Goal: Task Accomplishment & Management: Use online tool/utility

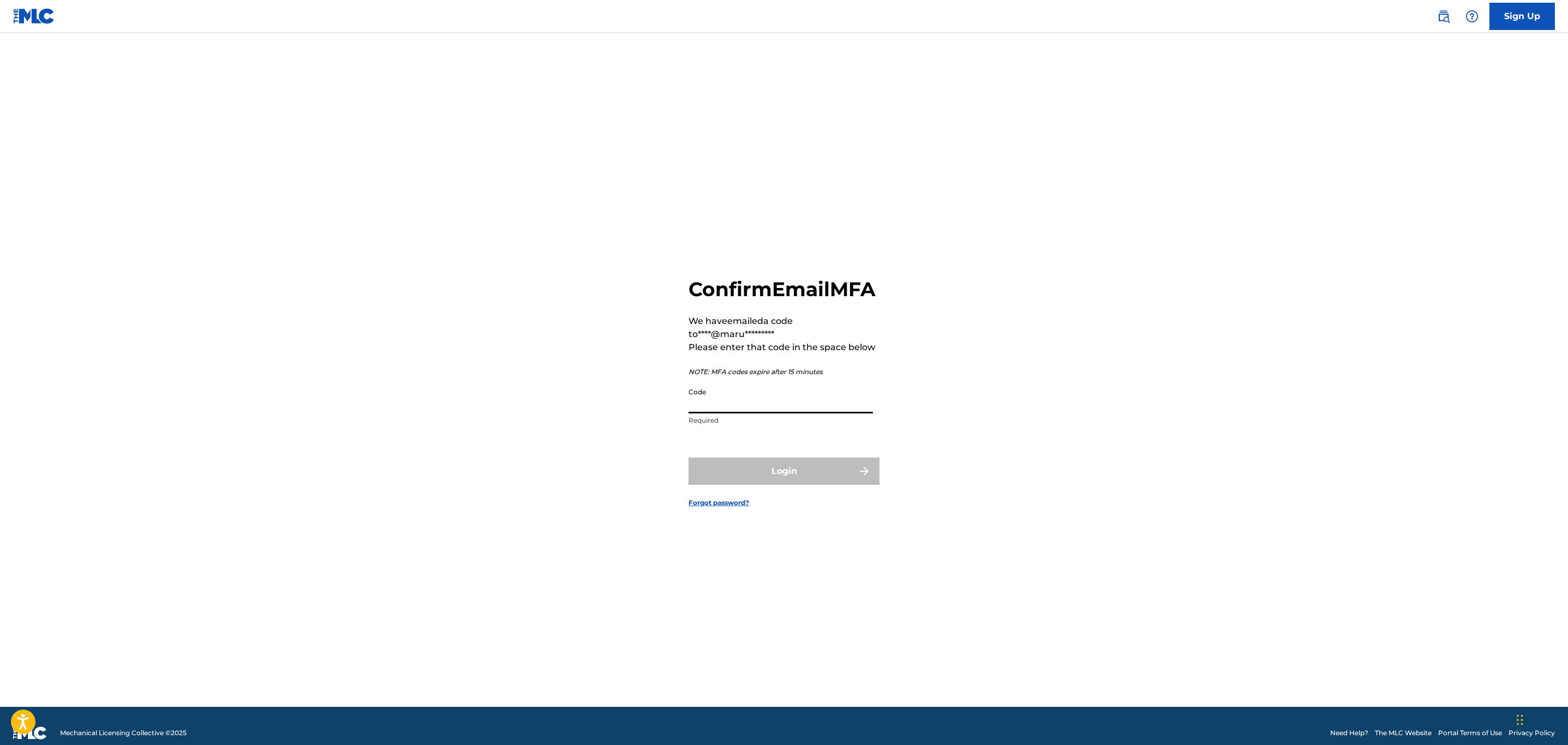
click at [799, 409] on input "Code" at bounding box center [780, 398] width 184 height 31
paste input "796402"
type input "796402"
click at [761, 471] on button "Login" at bounding box center [784, 471] width 191 height 27
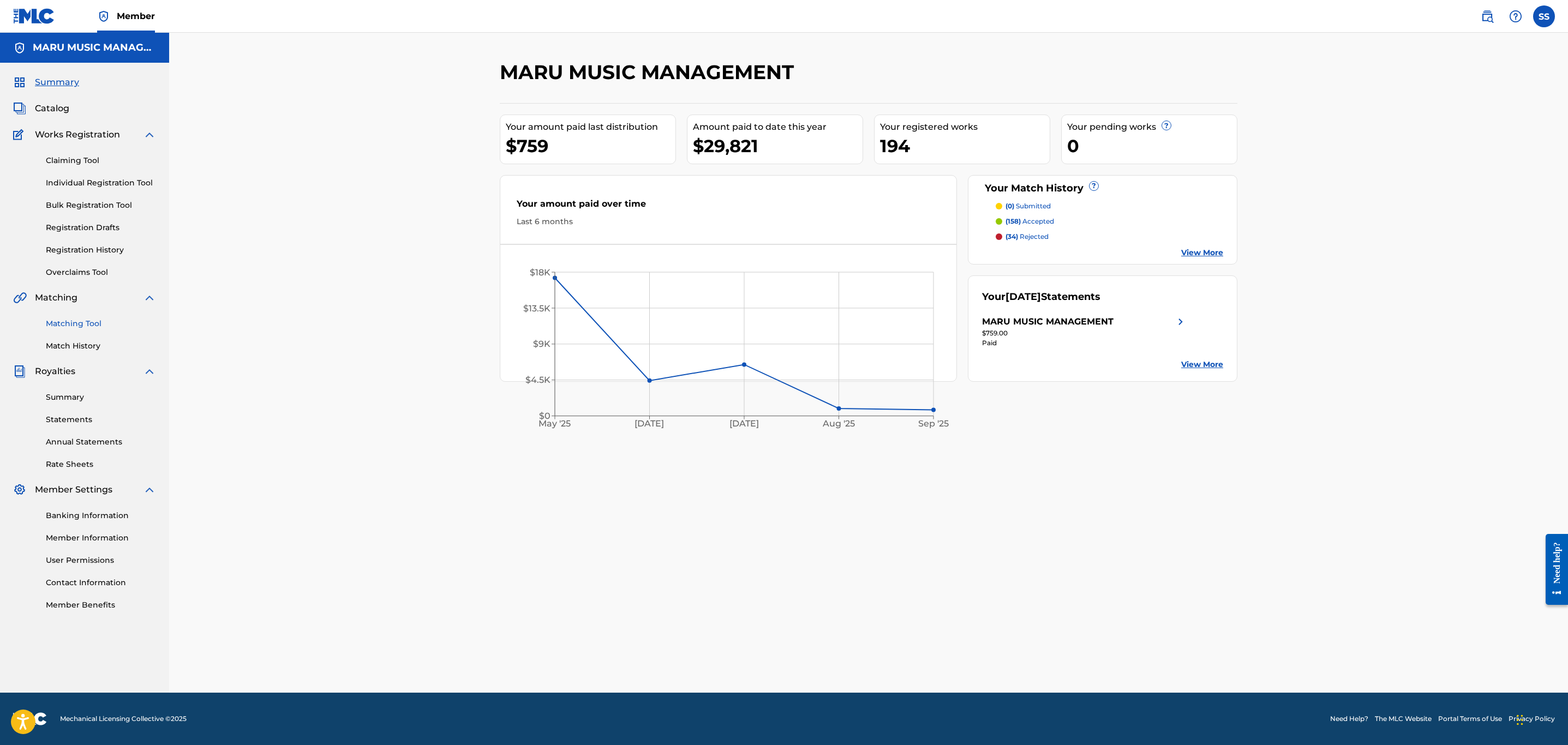
click at [93, 321] on link "Matching Tool" at bounding box center [101, 324] width 110 height 11
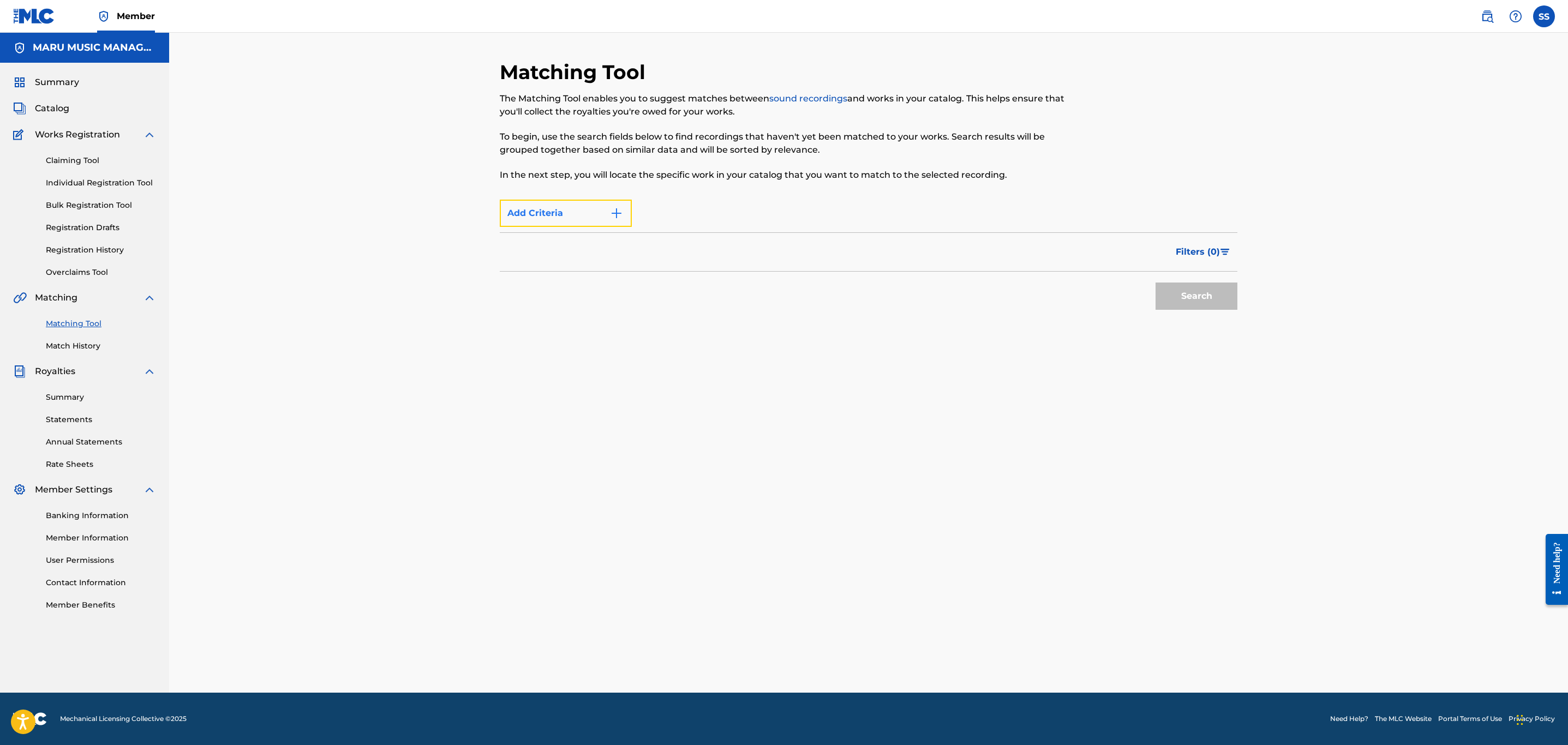
click at [534, 204] on button "Add Criteria" at bounding box center [566, 213] width 132 height 27
click at [567, 226] on button "Add Criteria" at bounding box center [566, 213] width 132 height 27
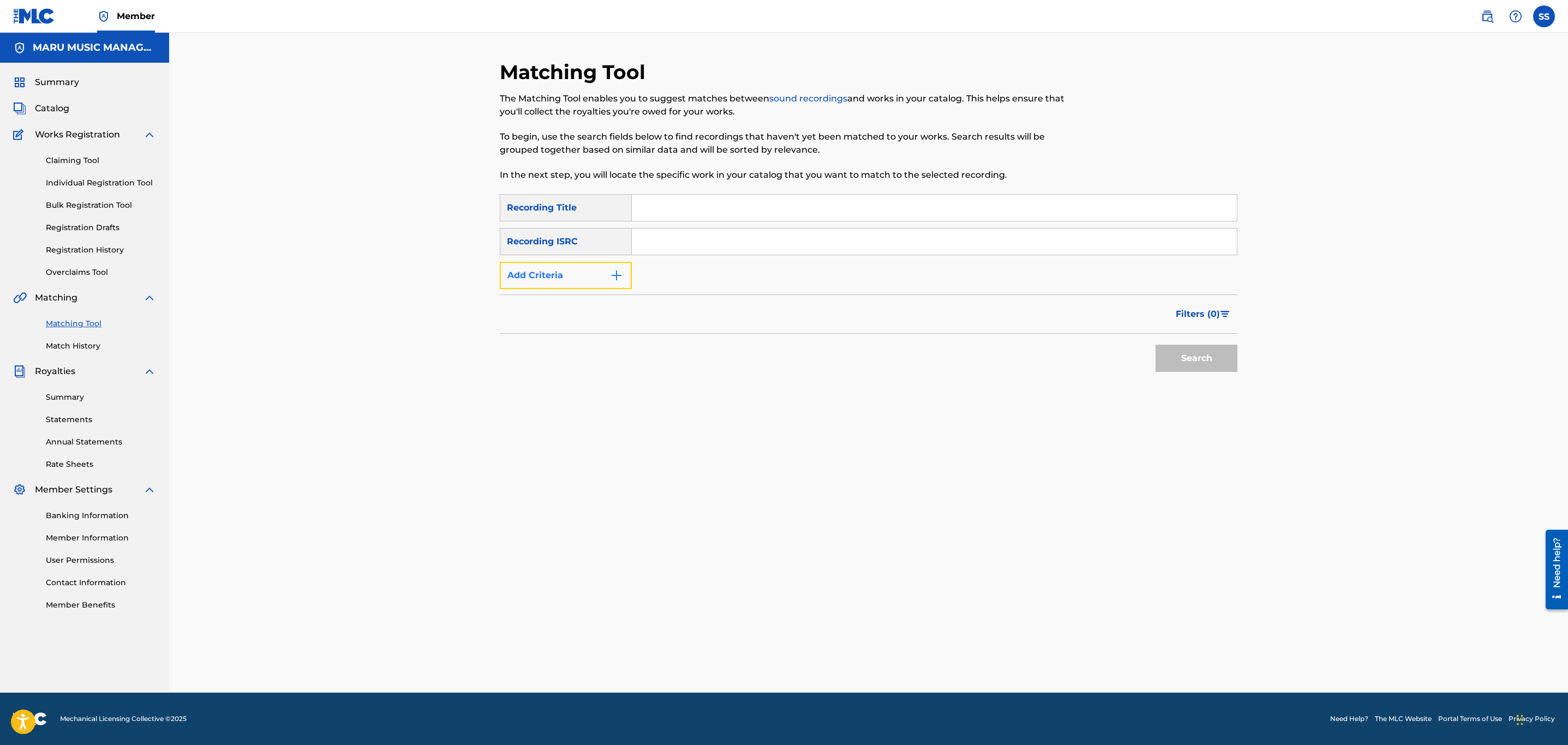
click at [541, 282] on button "Add Criteria" at bounding box center [566, 275] width 132 height 27
drag, startPoint x: 595, startPoint y: 260, endPoint x: 591, endPoint y: 267, distance: 8.1
click at [591, 267] on div "SearchWithCriteriaed1c8aa3-6f4a-48d7-a980-fbb82fdce506 Recording Title SearchWi…" at bounding box center [869, 242] width 737 height 95
click at [591, 267] on button "Add Criteria" at bounding box center [566, 275] width 132 height 27
click at [594, 280] on div "Writer" at bounding box center [556, 275] width 99 height 13
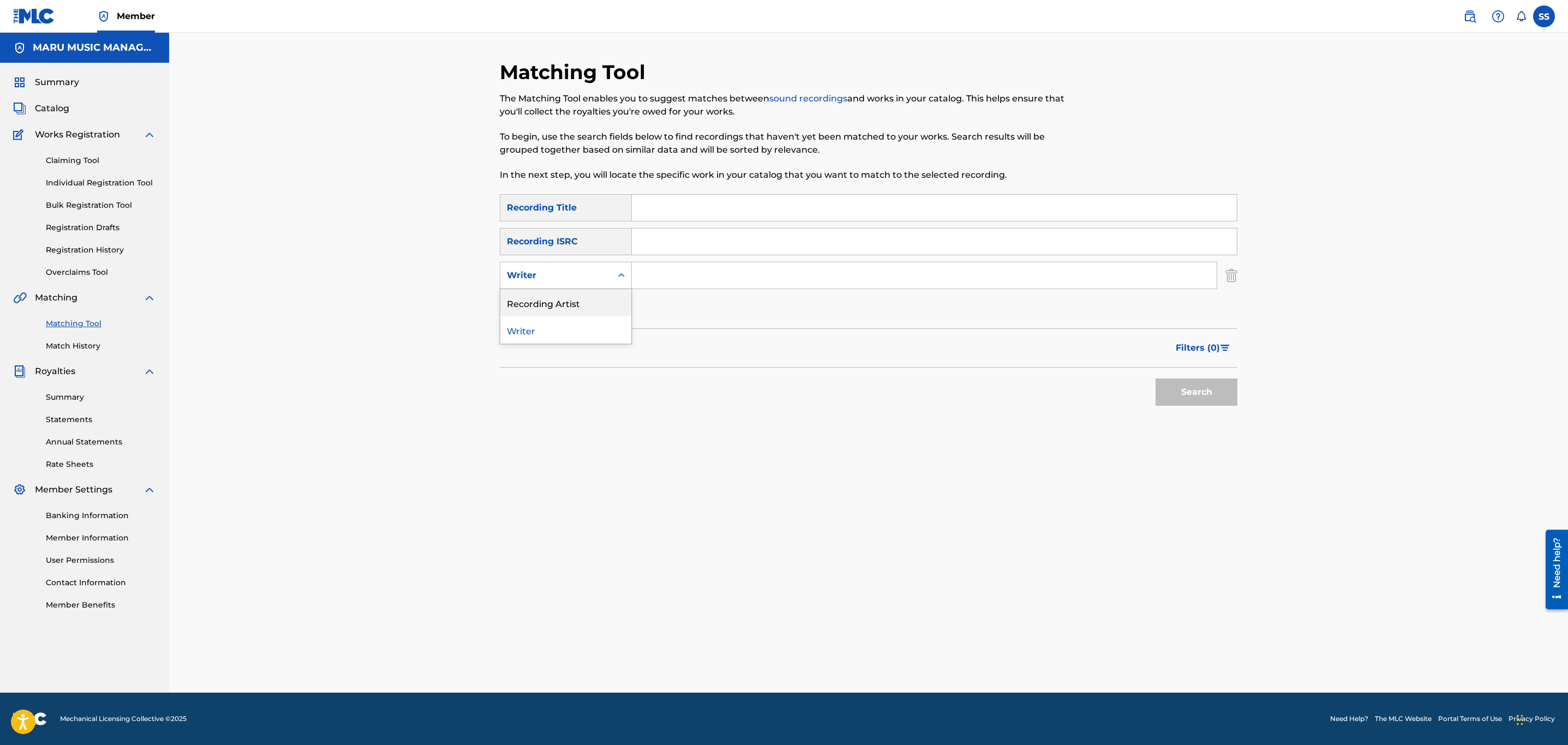
click at [591, 298] on div "Recording Artist" at bounding box center [565, 302] width 131 height 27
click at [673, 267] on input "Search Form" at bounding box center [924, 275] width 585 height 26
type input "1100 himself"
click at [1168, 390] on button "Search" at bounding box center [1197, 392] width 82 height 27
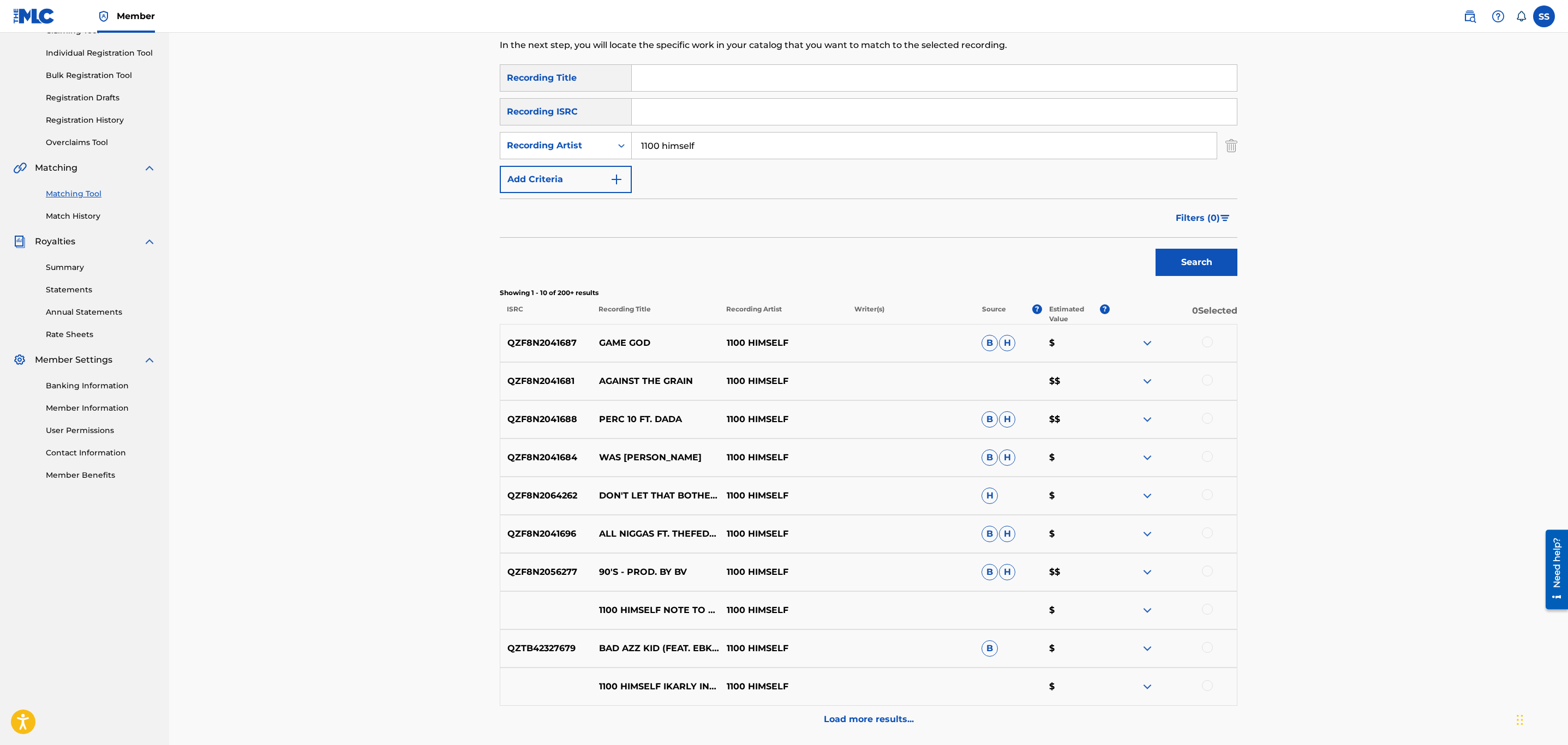
scroll to position [131, 0]
click at [1219, 220] on span "Filters ( 0 )" at bounding box center [1198, 217] width 44 height 13
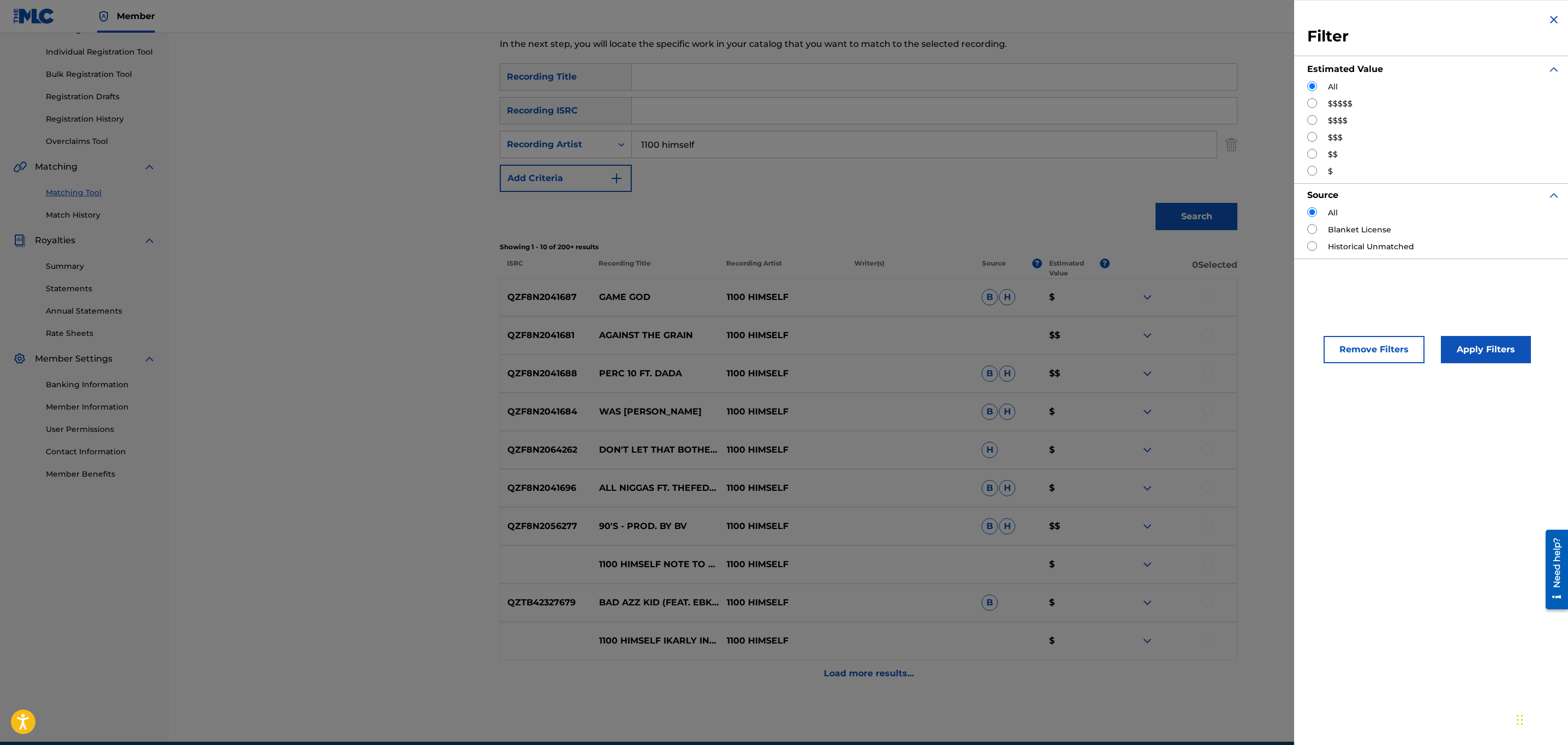
click at [1333, 104] on label "$$$$$" at bounding box center [1340, 104] width 25 height 11
click at [1309, 105] on div "Filter Estimated Value All $$$$$ $$$$ $$$ $$ $ Source All Blanket License Histo…" at bounding box center [1434, 135] width 280 height 271
click at [1309, 105] on input "Search Form" at bounding box center [1312, 103] width 10 height 10
radio input "true"
click at [1479, 339] on button "Apply Filters" at bounding box center [1486, 349] width 90 height 27
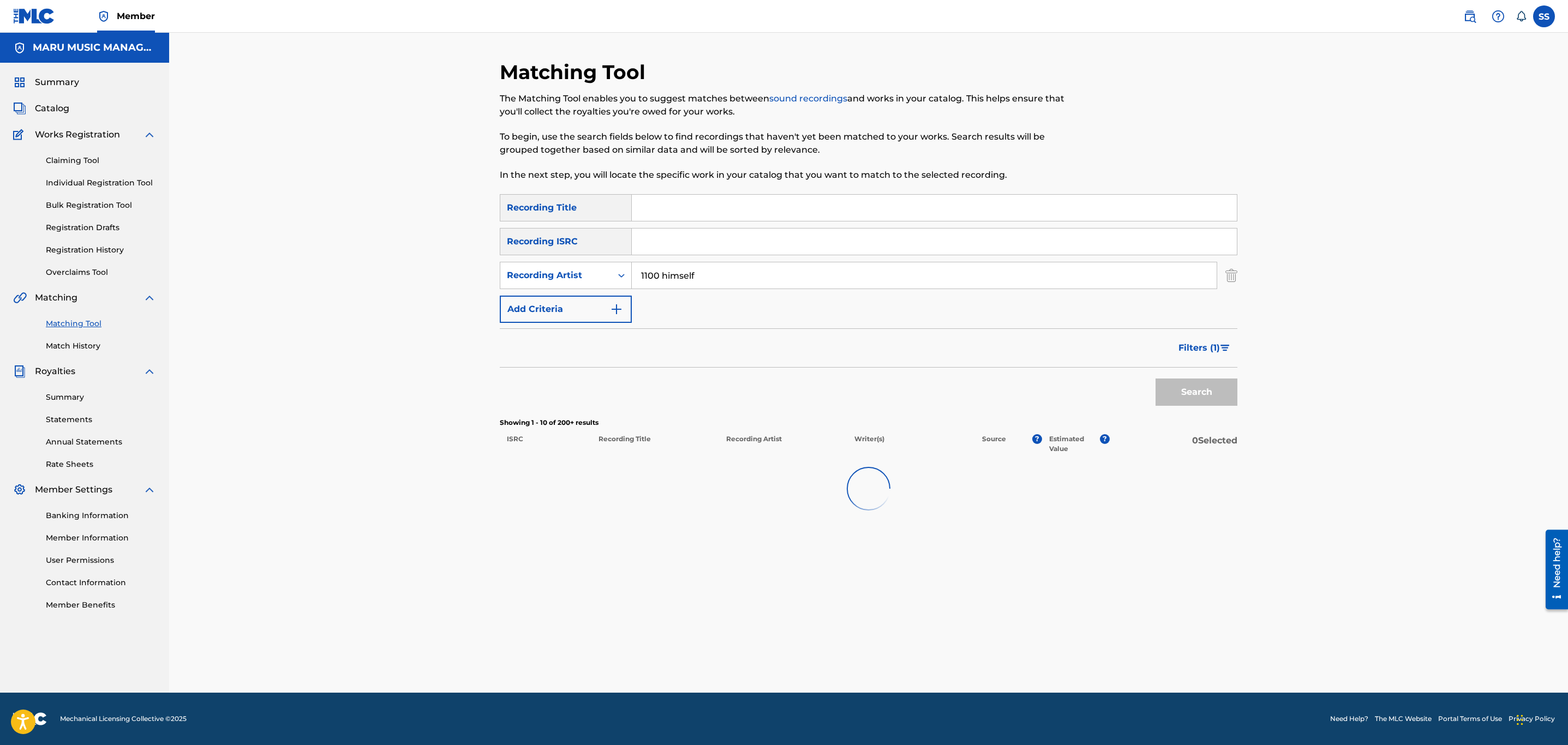
scroll to position [0, 0]
drag, startPoint x: 1202, startPoint y: 344, endPoint x: 1218, endPoint y: 368, distance: 28.8
click at [1218, 368] on form "SearchWithCriteriaed1c8aa3-6f4a-48d7-a980-fbb82fdce506 Recording Title SearchWi…" at bounding box center [869, 303] width 737 height 217
click at [1227, 342] on button "Filters ( 1 )" at bounding box center [1205, 348] width 66 height 27
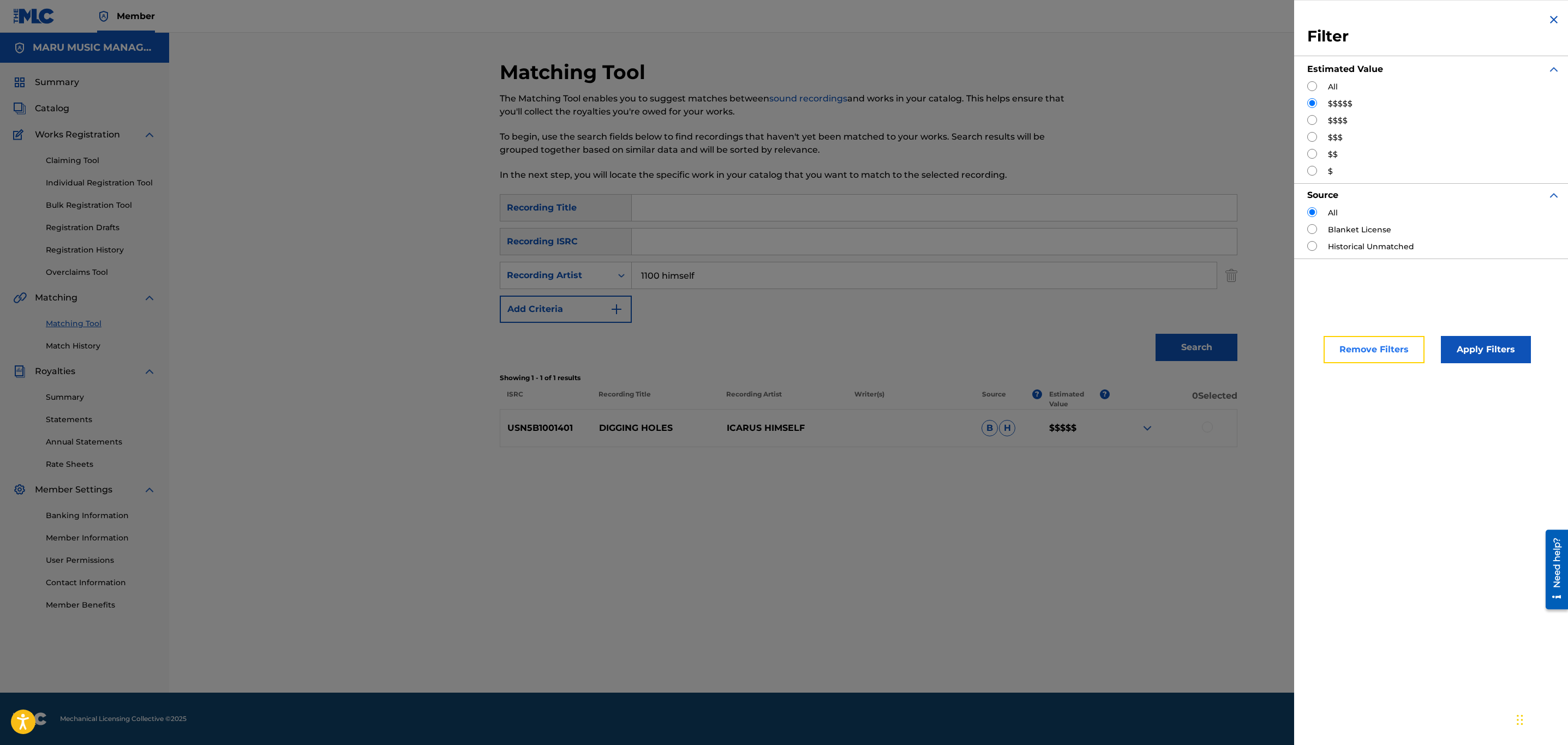
click at [1368, 355] on button "Remove Filters" at bounding box center [1374, 349] width 101 height 27
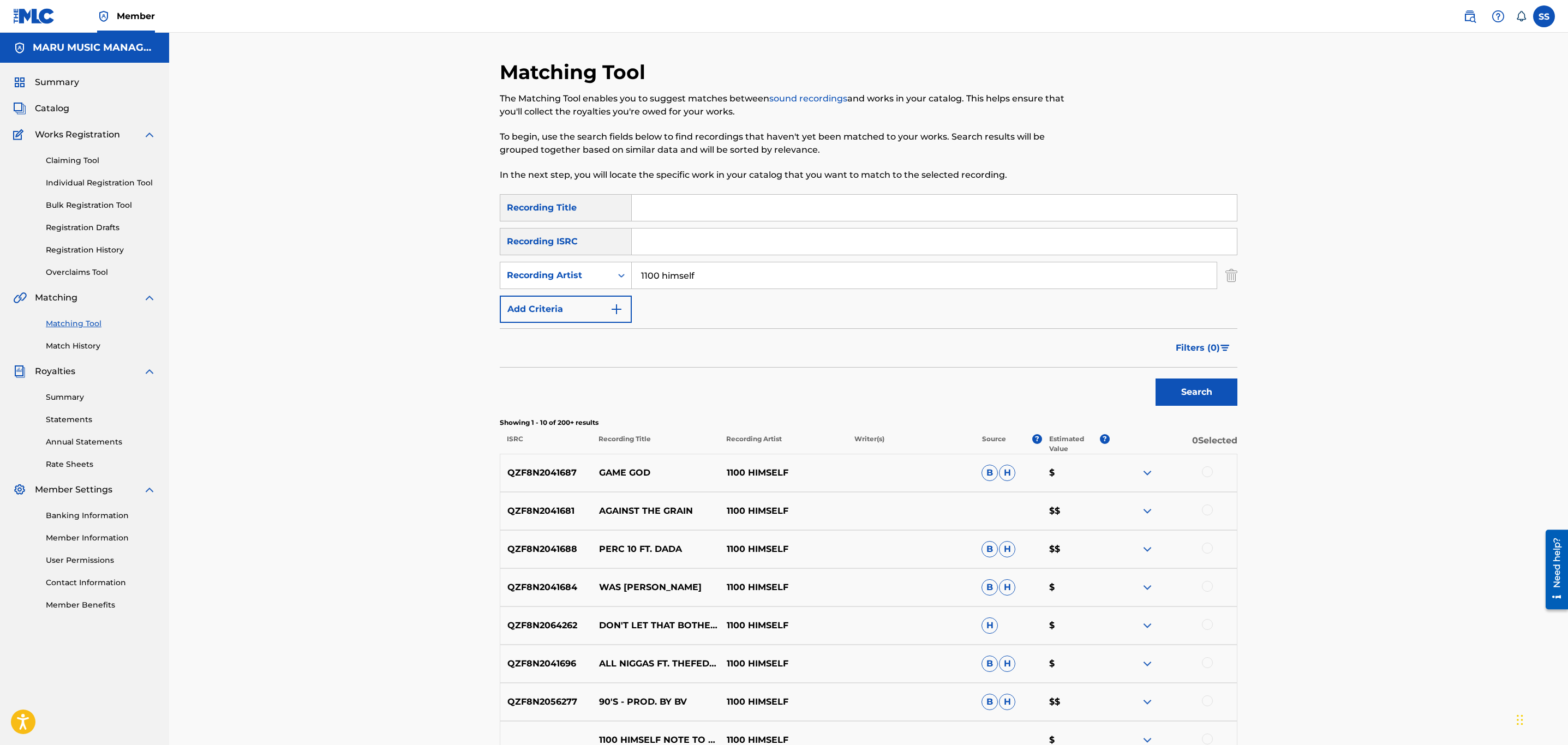
scroll to position [224, 0]
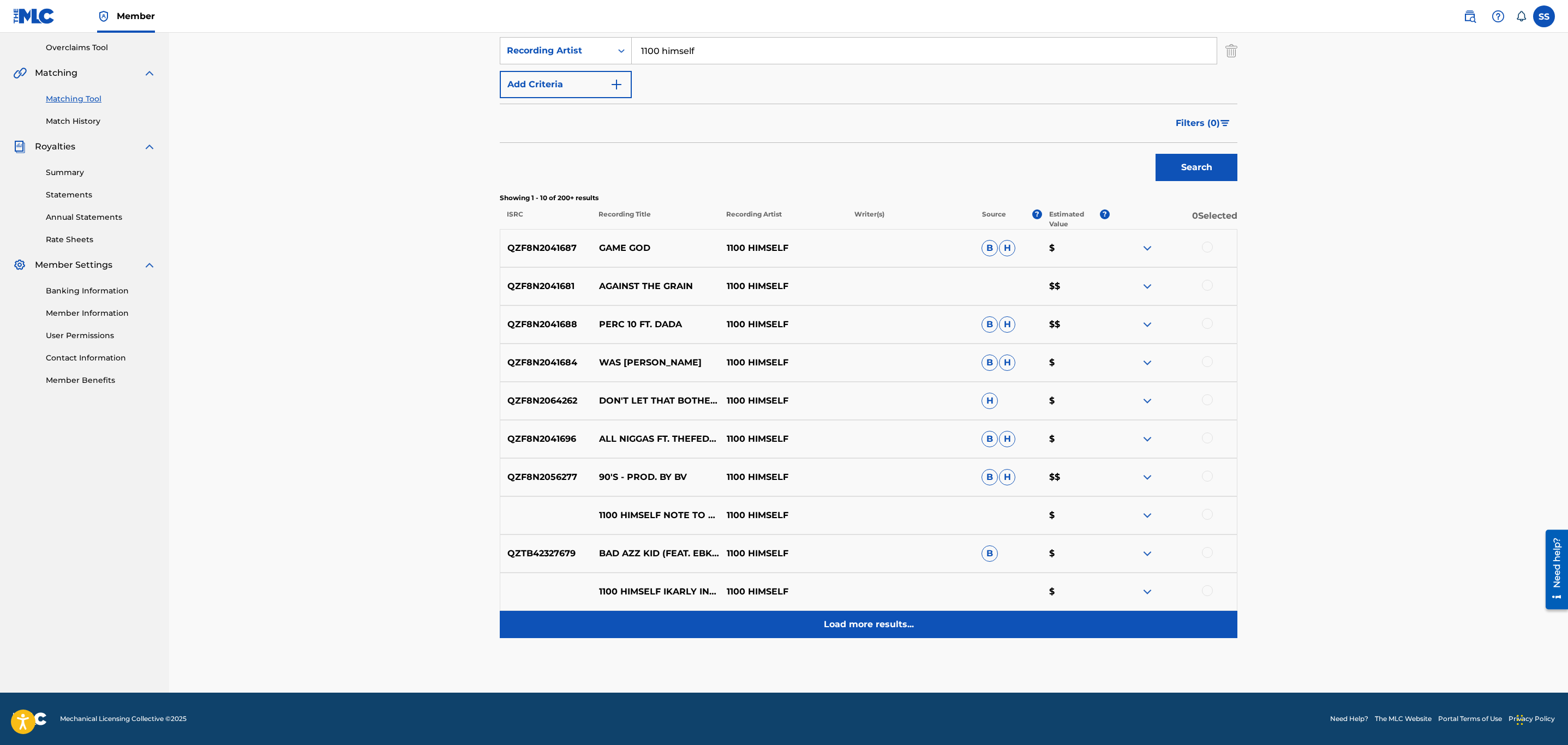
click at [821, 615] on div "Load more results..." at bounding box center [869, 624] width 737 height 27
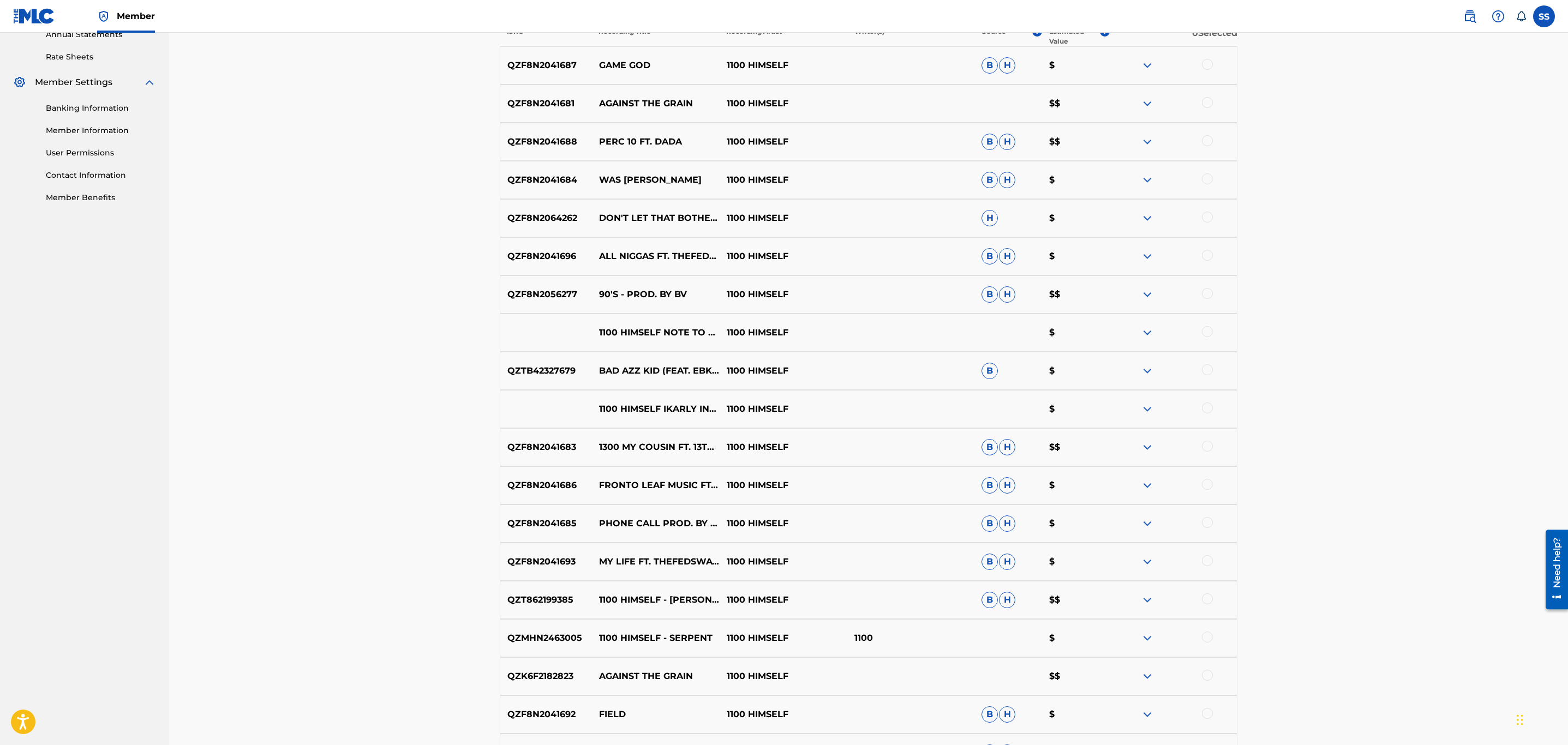
scroll to position [606, 0]
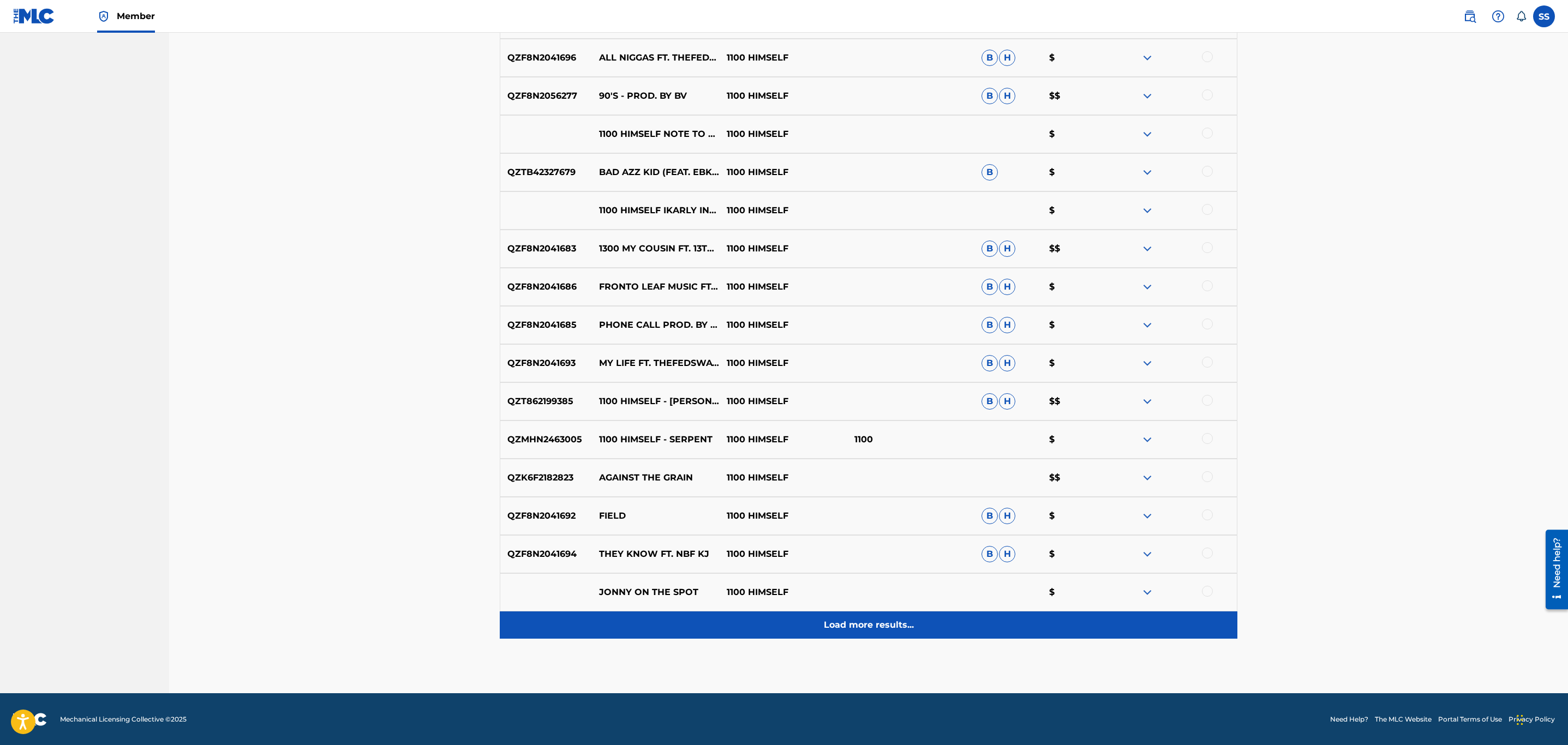
click at [824, 626] on p "Load more results..." at bounding box center [869, 625] width 90 height 13
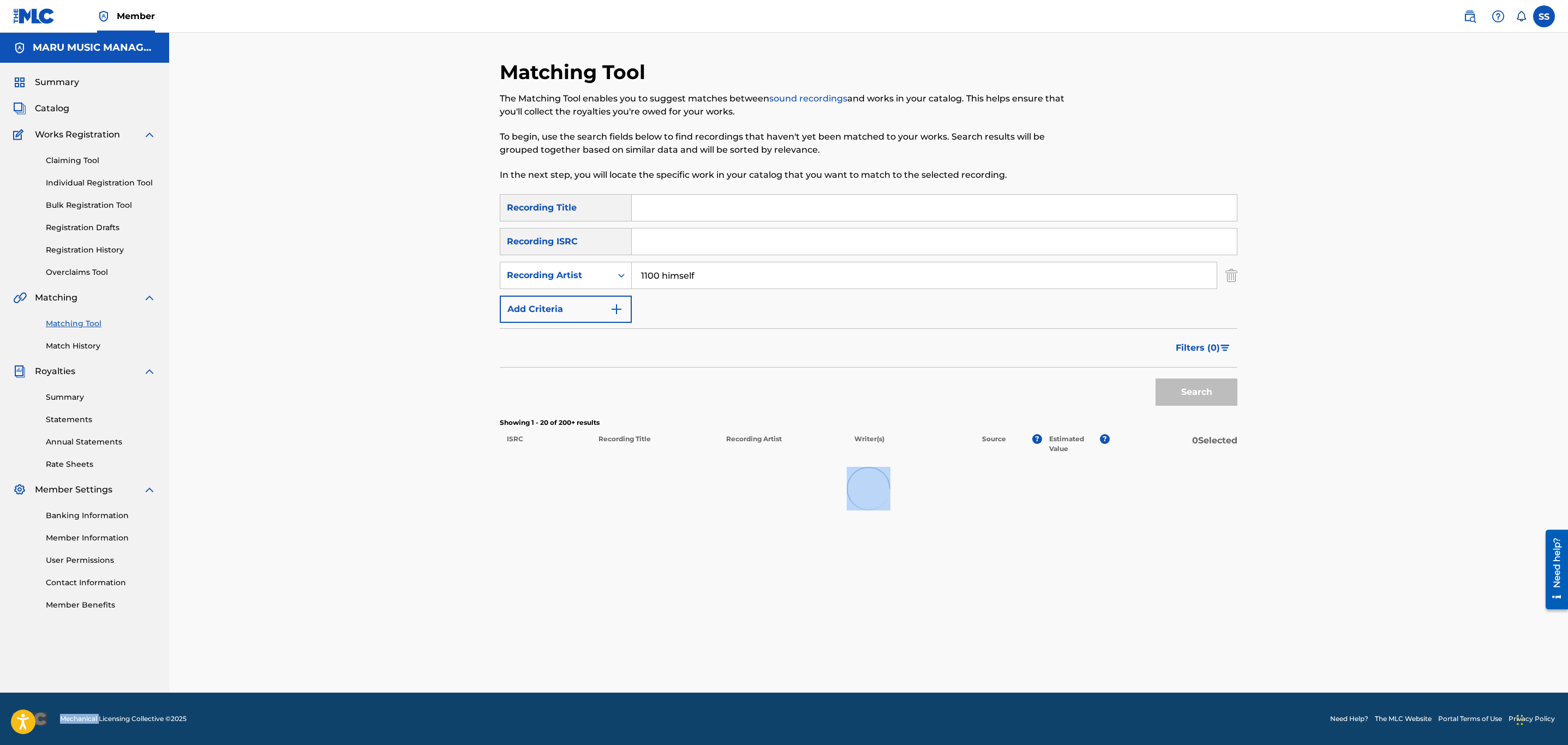
click at [823, 626] on div "Matching Tool The Matching Tool enables you to suggest matches between sound re…" at bounding box center [869, 377] width 737 height 632
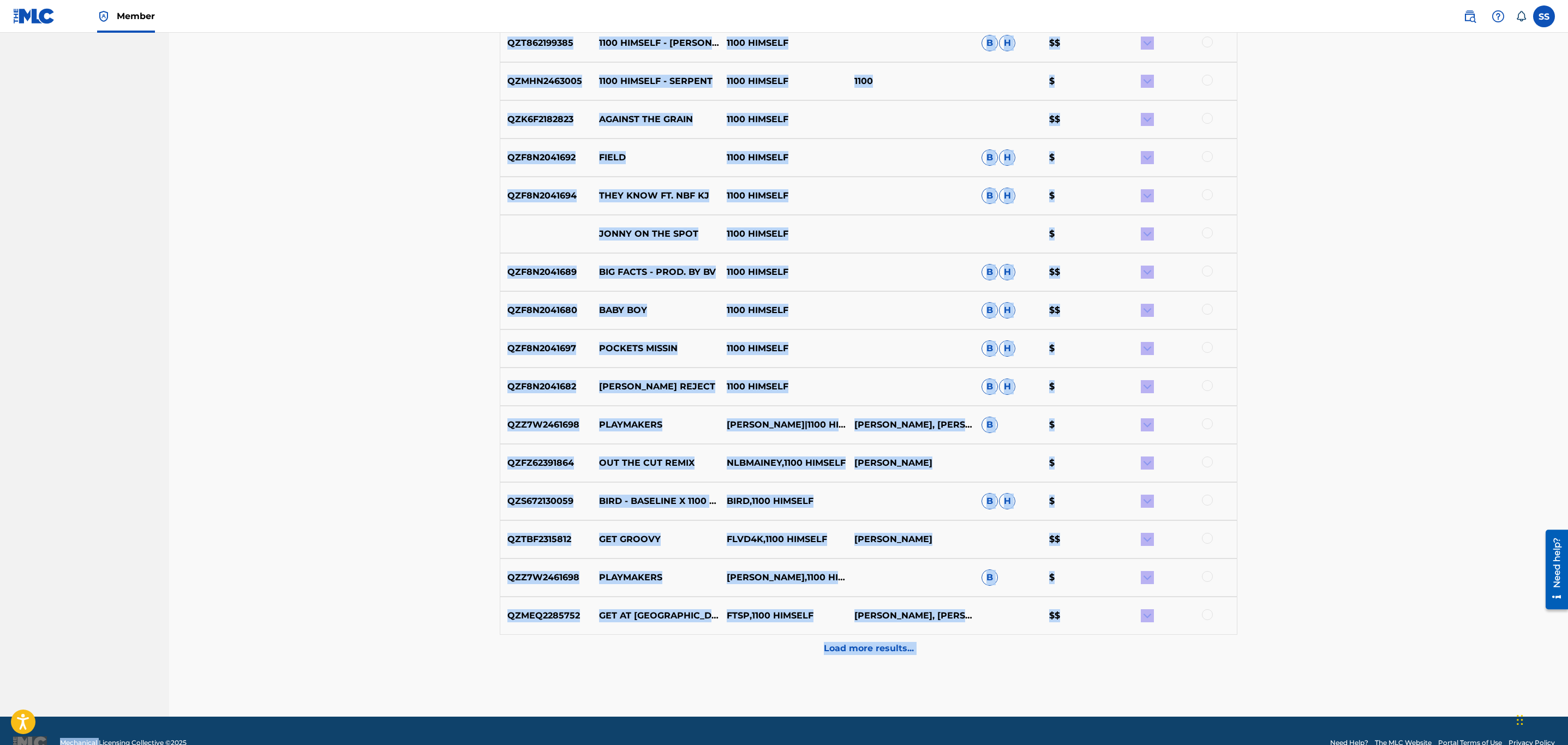
scroll to position [965, 0]
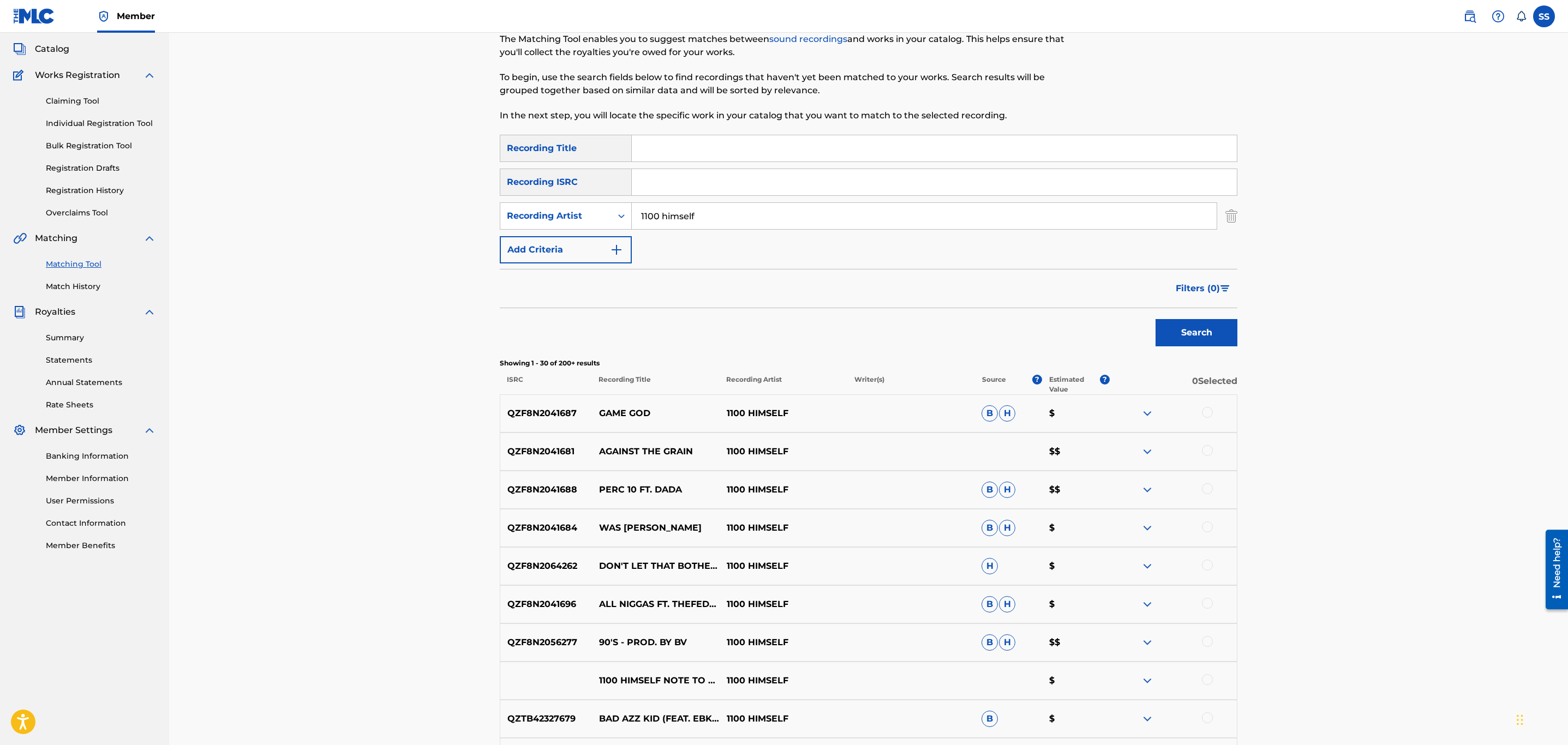
scroll to position [0, 0]
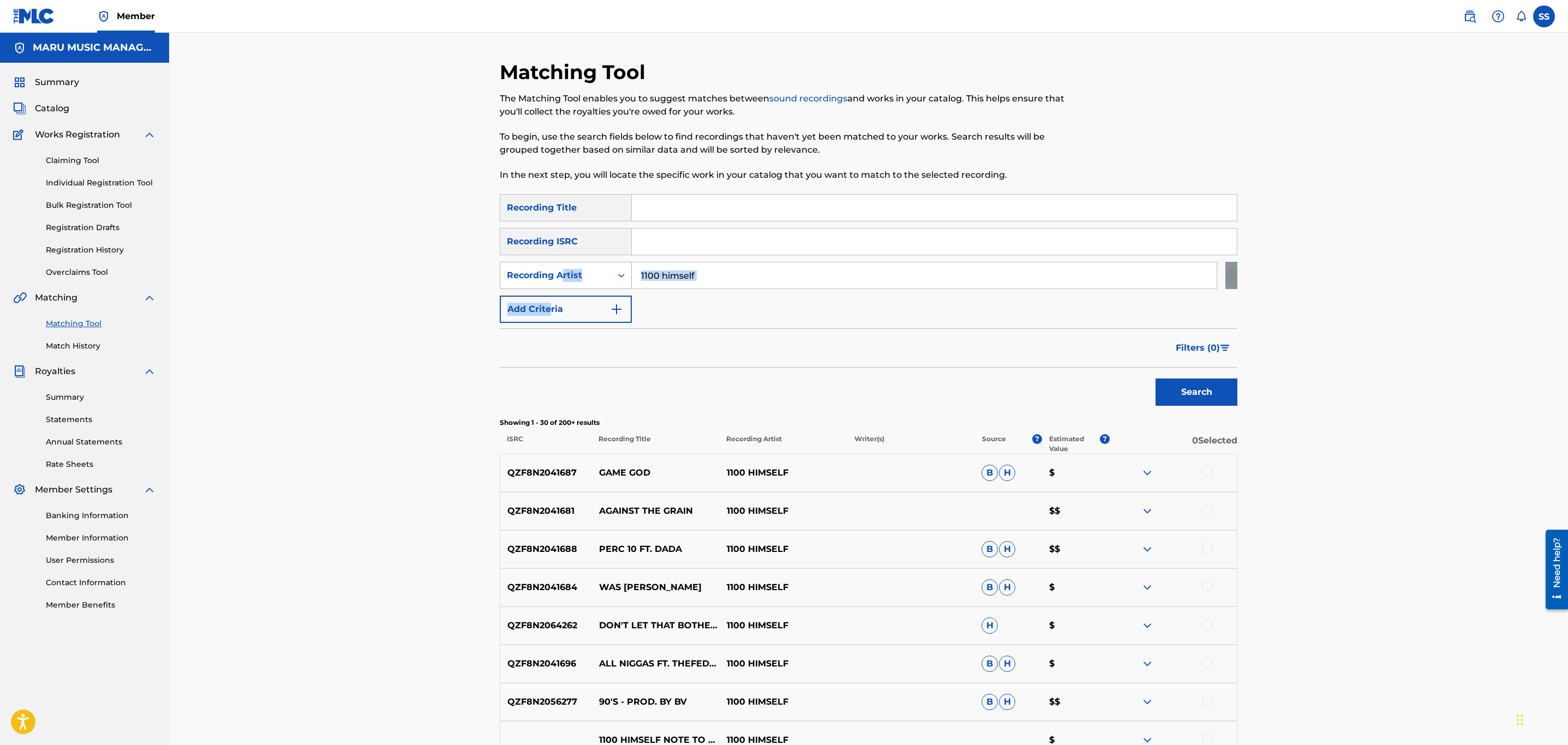
drag, startPoint x: 550, startPoint y: 289, endPoint x: 563, endPoint y: 273, distance: 20.6
click at [563, 273] on div "SearchWithCriteriaed1c8aa3-6f4a-48d7-a980-fbb82fdce506 Recording Title SearchWi…" at bounding box center [869, 259] width 737 height 129
click at [563, 273] on div "Recording Artist" at bounding box center [556, 275] width 99 height 13
click at [563, 291] on div "Writer" at bounding box center [565, 302] width 131 height 27
click at [656, 270] on input "Search Form" at bounding box center [924, 275] width 585 height 26
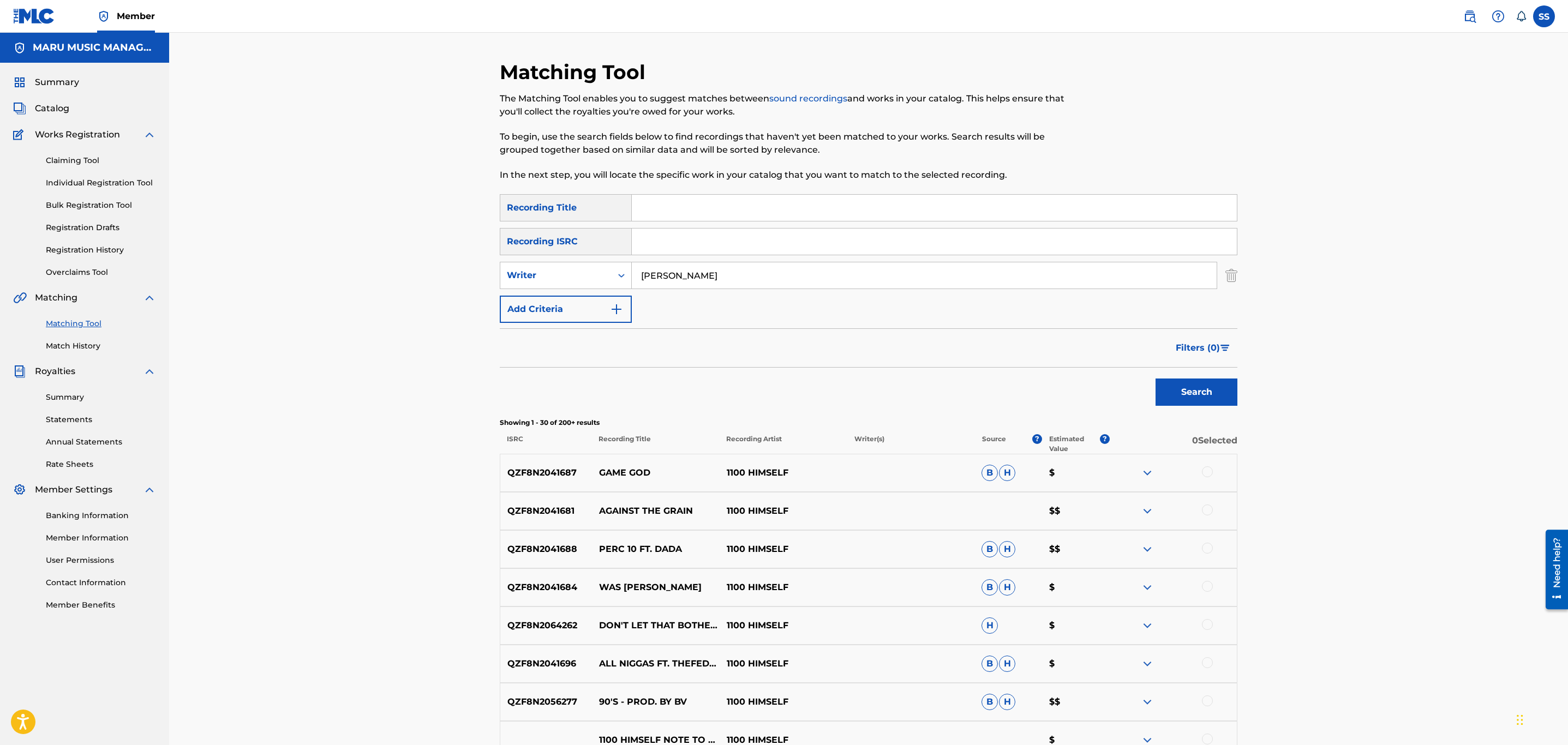
type input "kobe bryant"
click at [1156, 379] on button "Search" at bounding box center [1197, 392] width 82 height 27
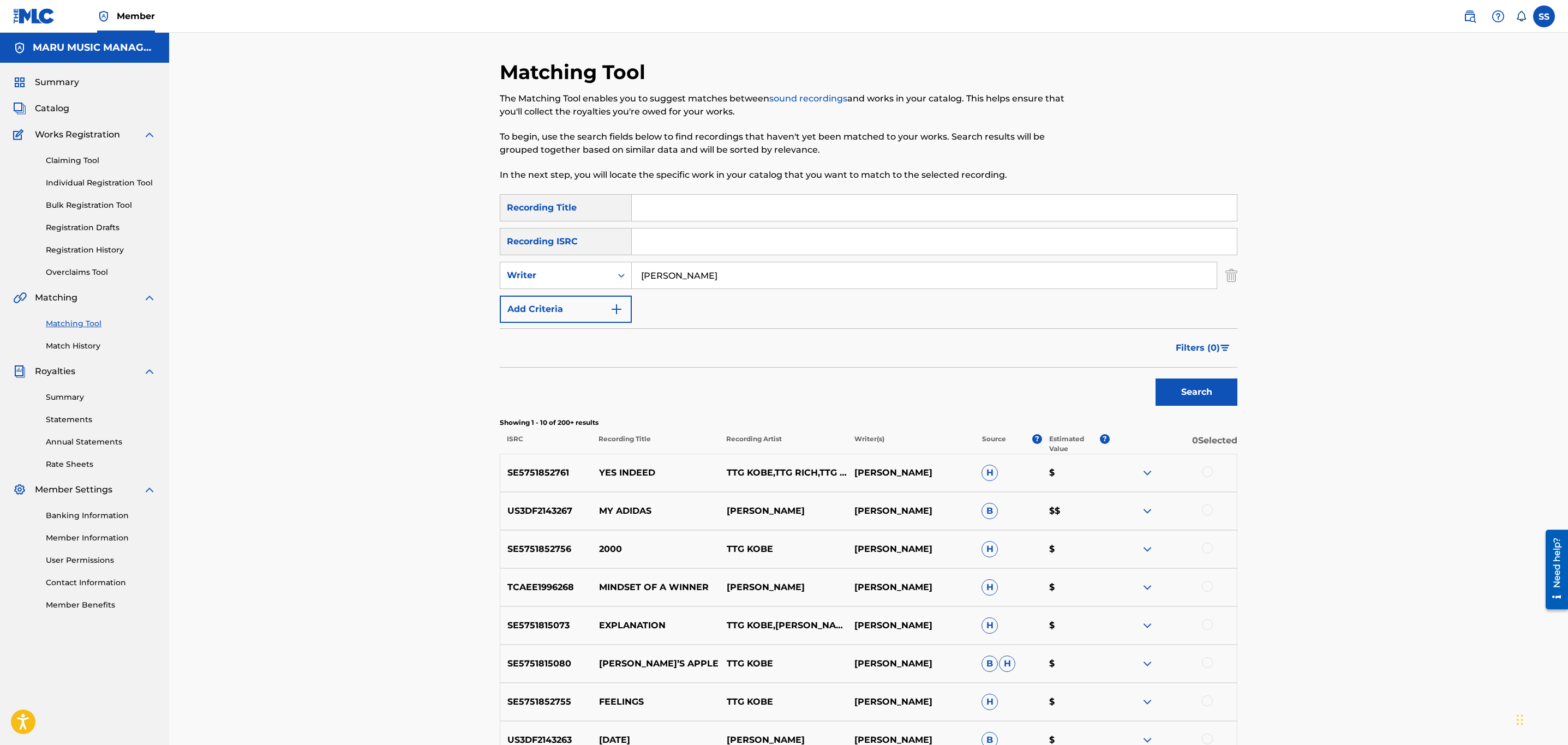
scroll to position [224, 0]
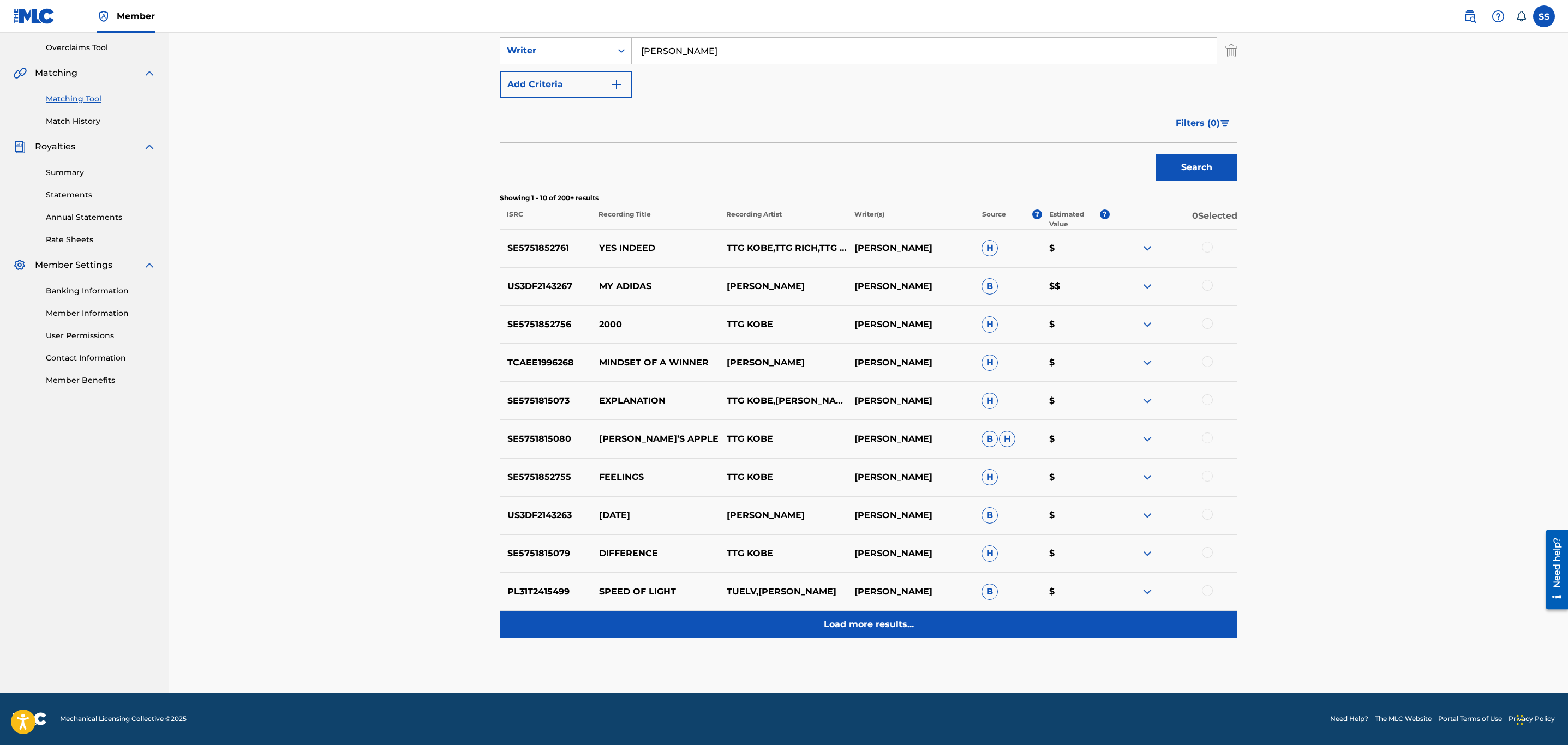
click at [827, 614] on div "Load more results..." at bounding box center [869, 624] width 737 height 27
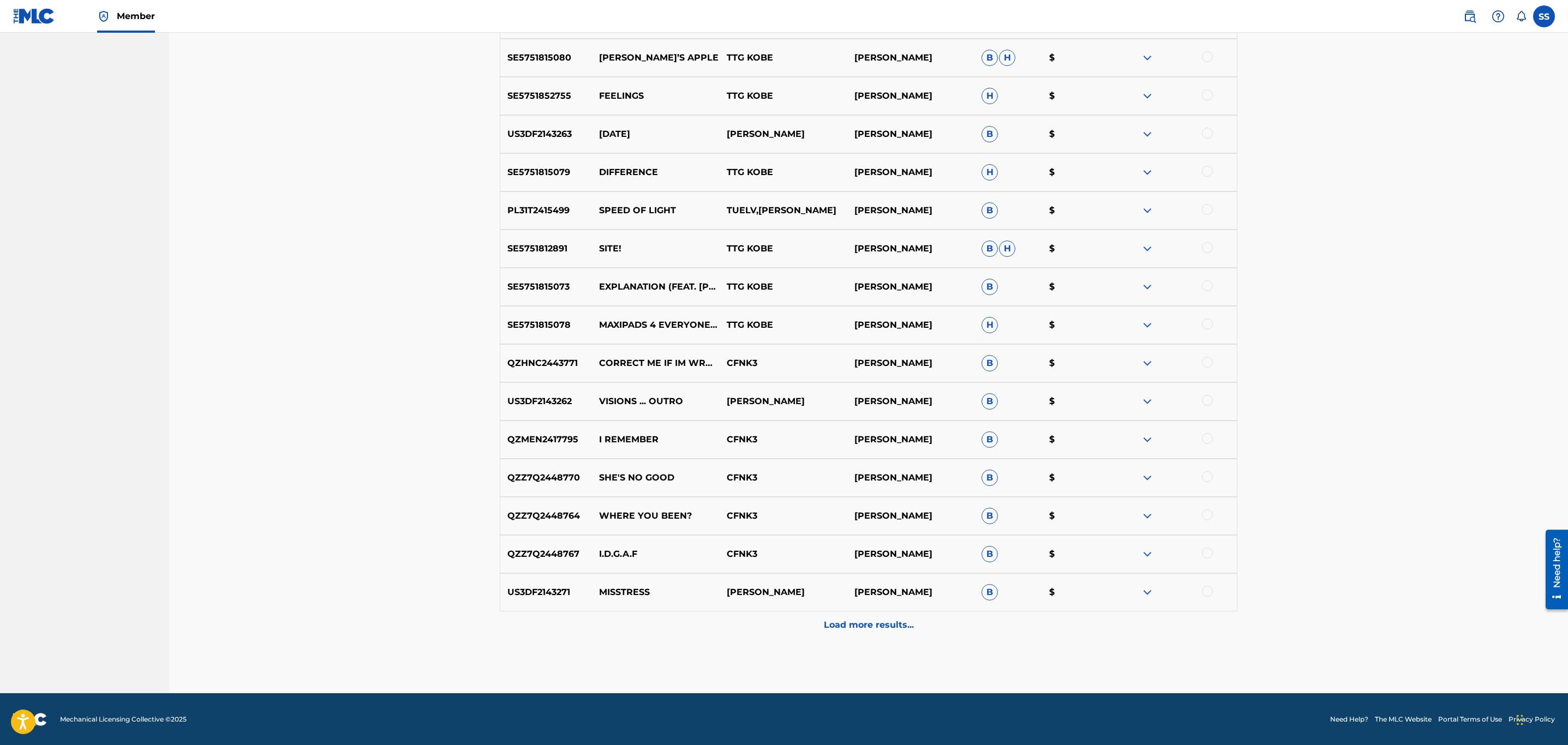
scroll to position [0, 0]
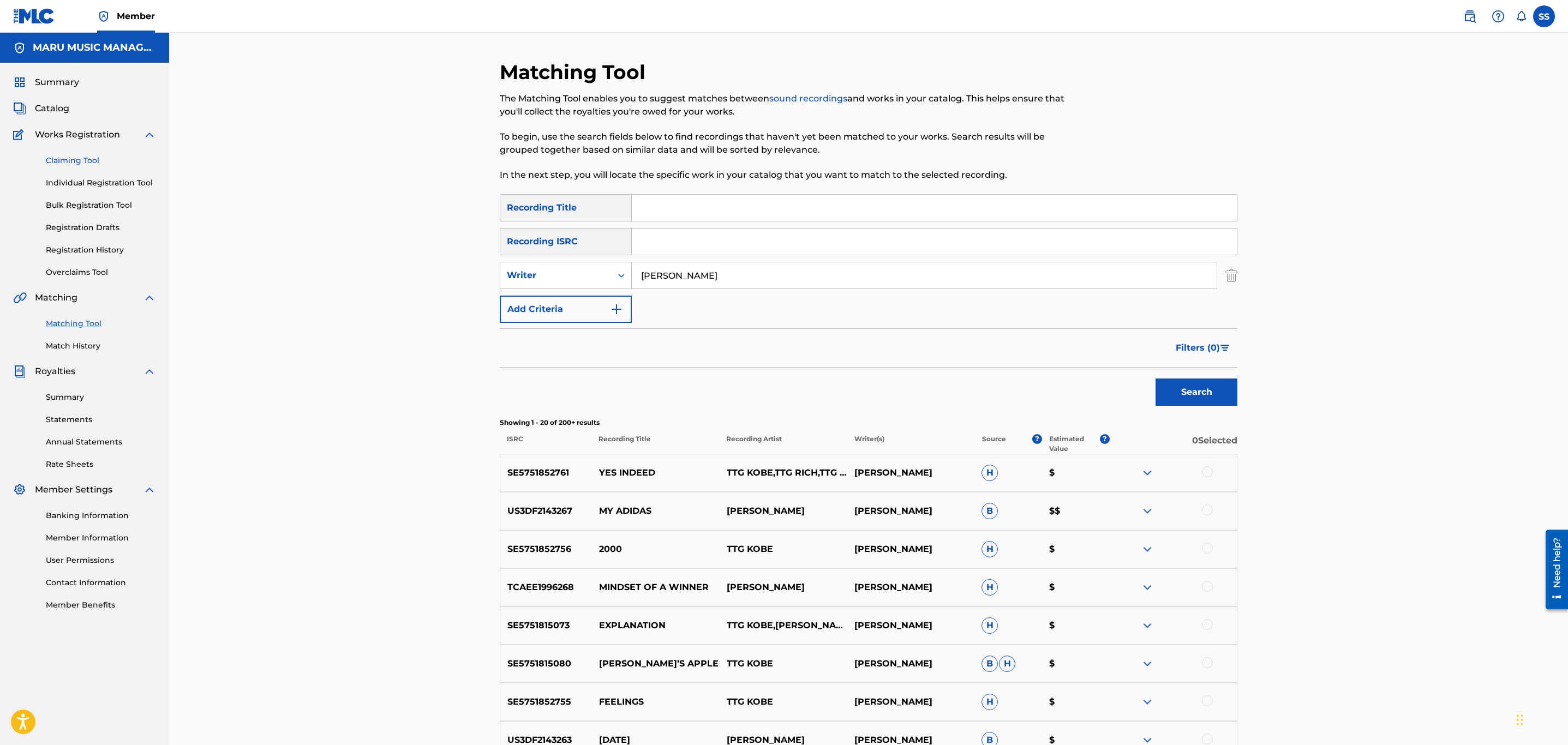
click at [87, 161] on link "Claiming Tool" at bounding box center [101, 160] width 110 height 11
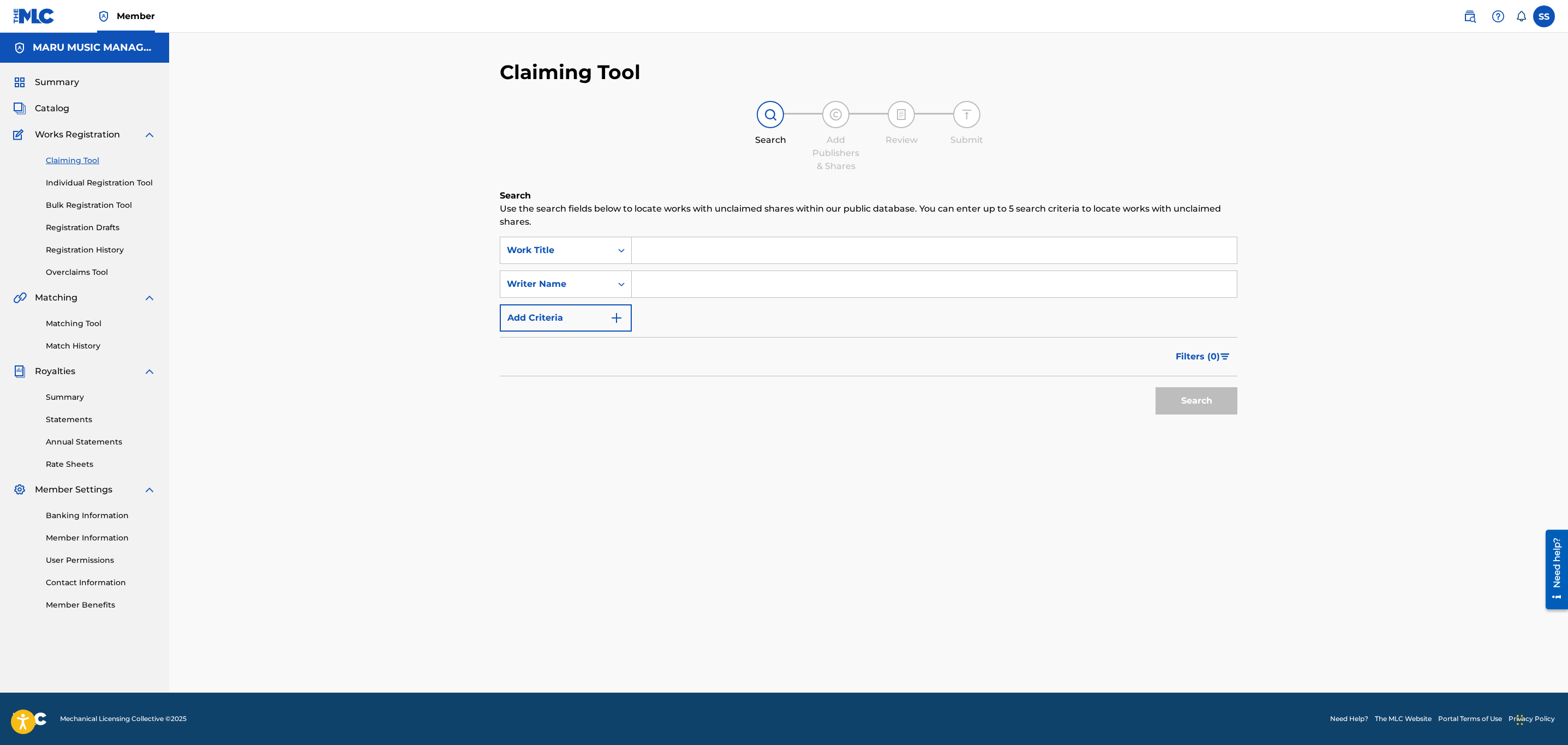
click at [656, 283] on input "Search Form" at bounding box center [934, 284] width 605 height 26
type input "kobe bryant"
click at [1156, 387] on button "Search" at bounding box center [1197, 401] width 82 height 27
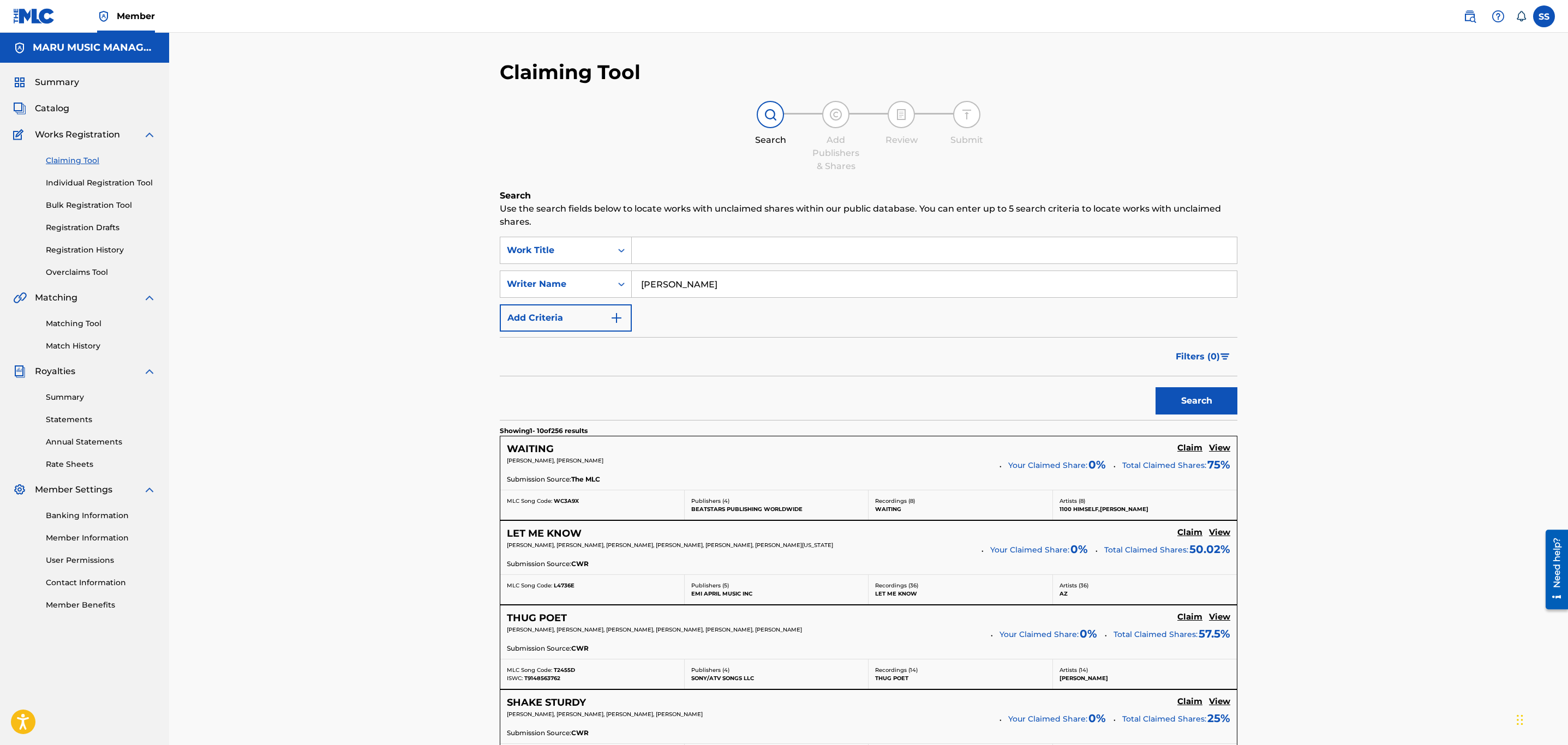
click at [747, 249] on input "Search Form" at bounding box center [934, 250] width 605 height 26
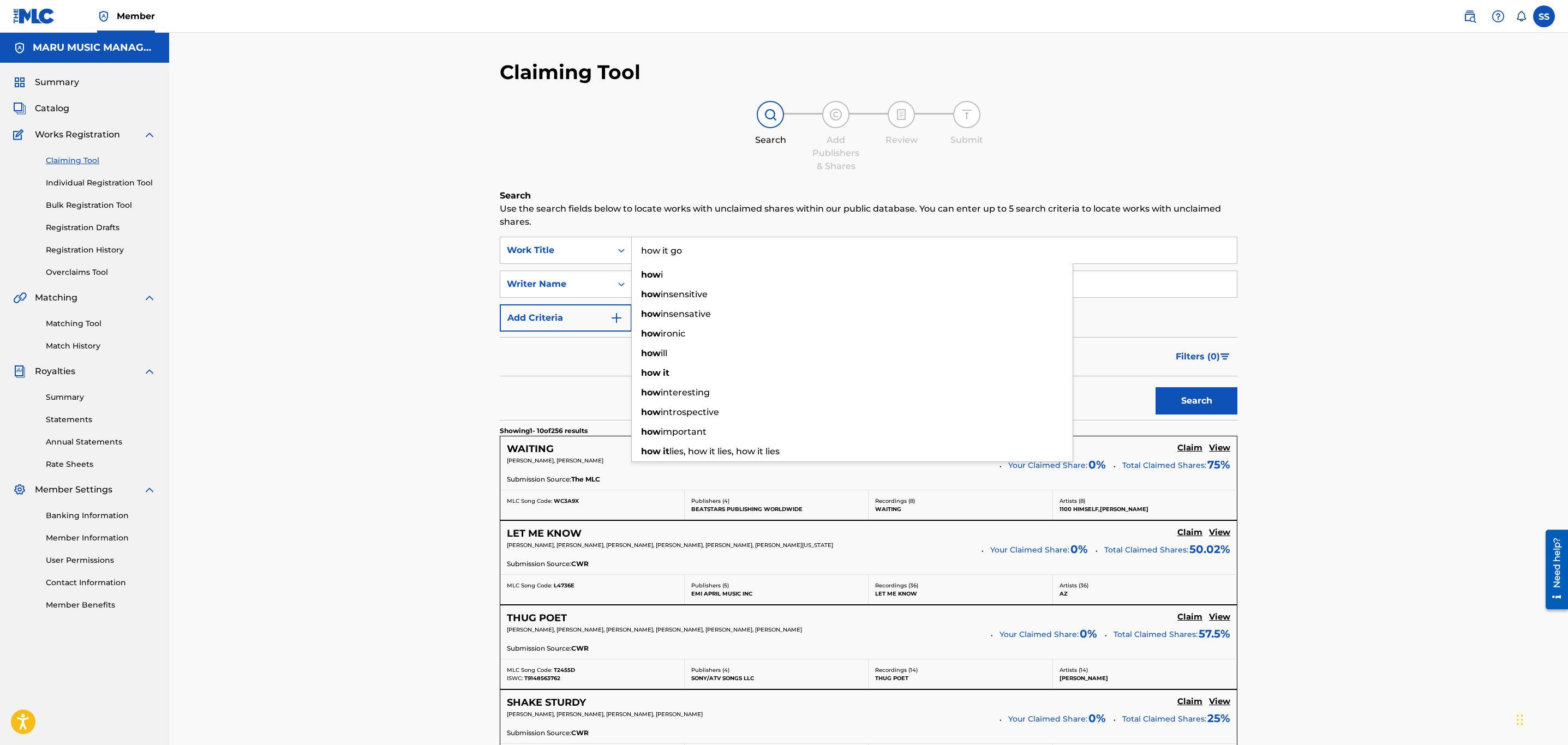
type input "how it go"
click at [1156, 387] on button "Search" at bounding box center [1197, 401] width 82 height 27
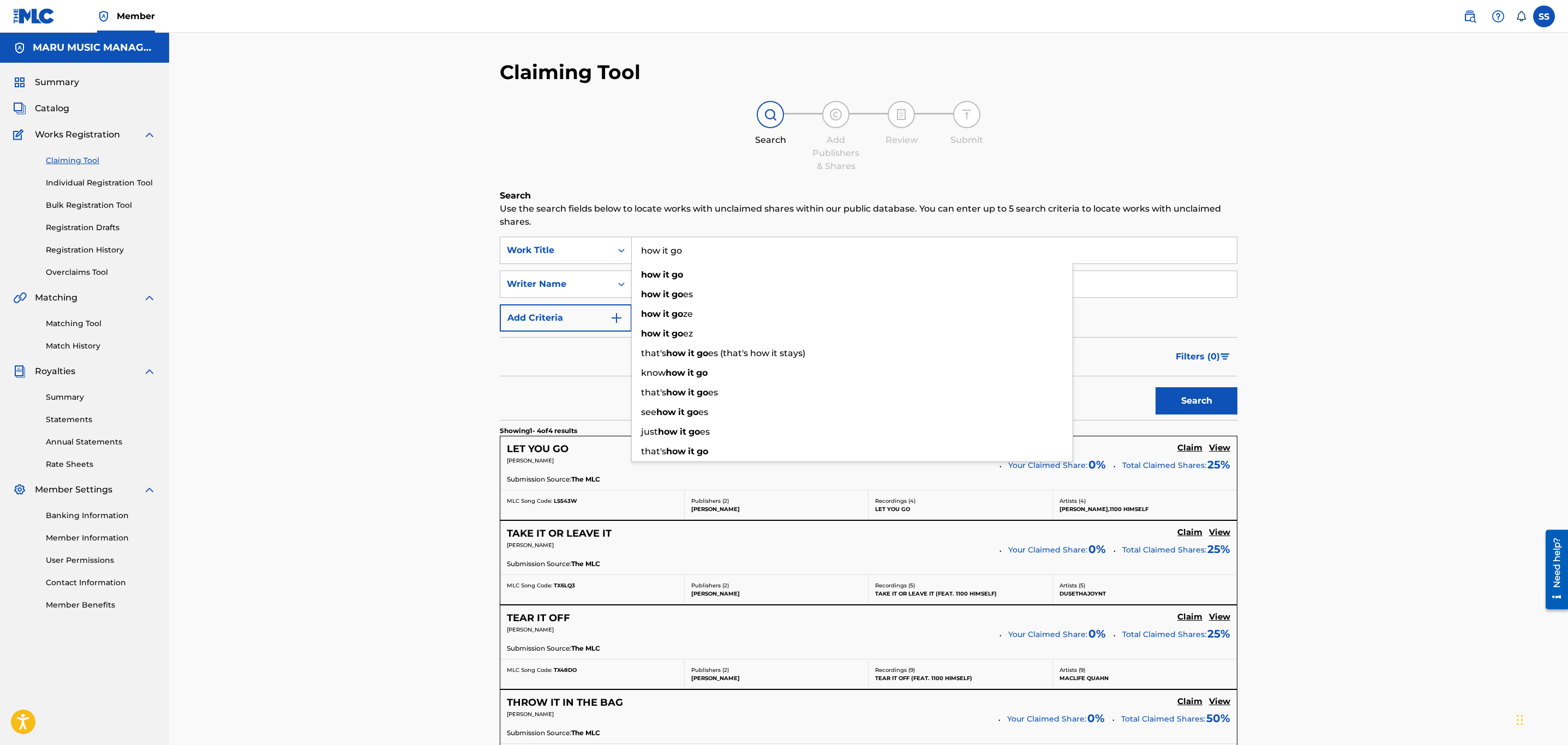
click at [330, 208] on div "Claiming Tool Search Add Publishers & Shares Review Submit Search Use the searc…" at bounding box center [868, 456] width 1399 height 847
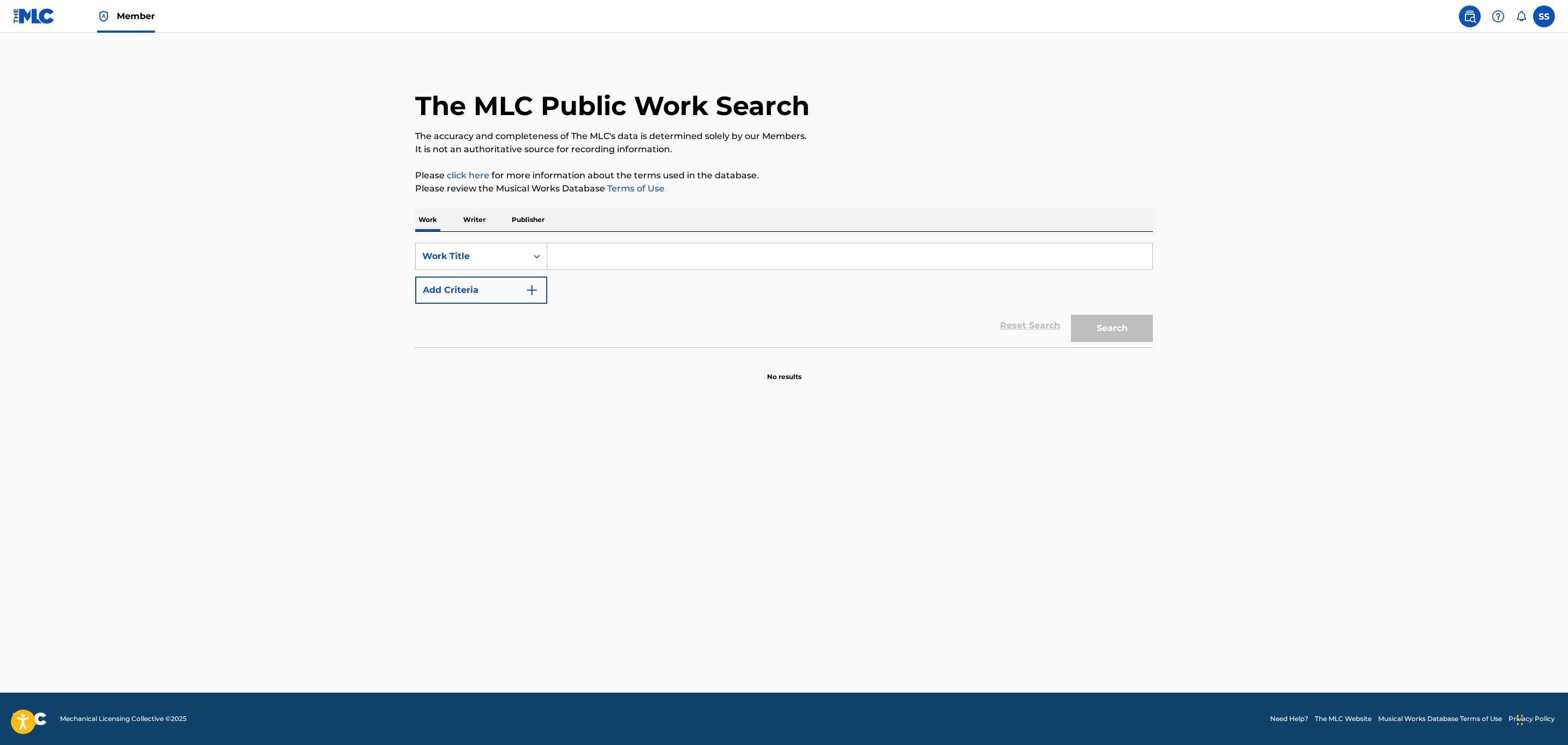
click at [601, 245] on input "Search Form" at bounding box center [849, 256] width 605 height 26
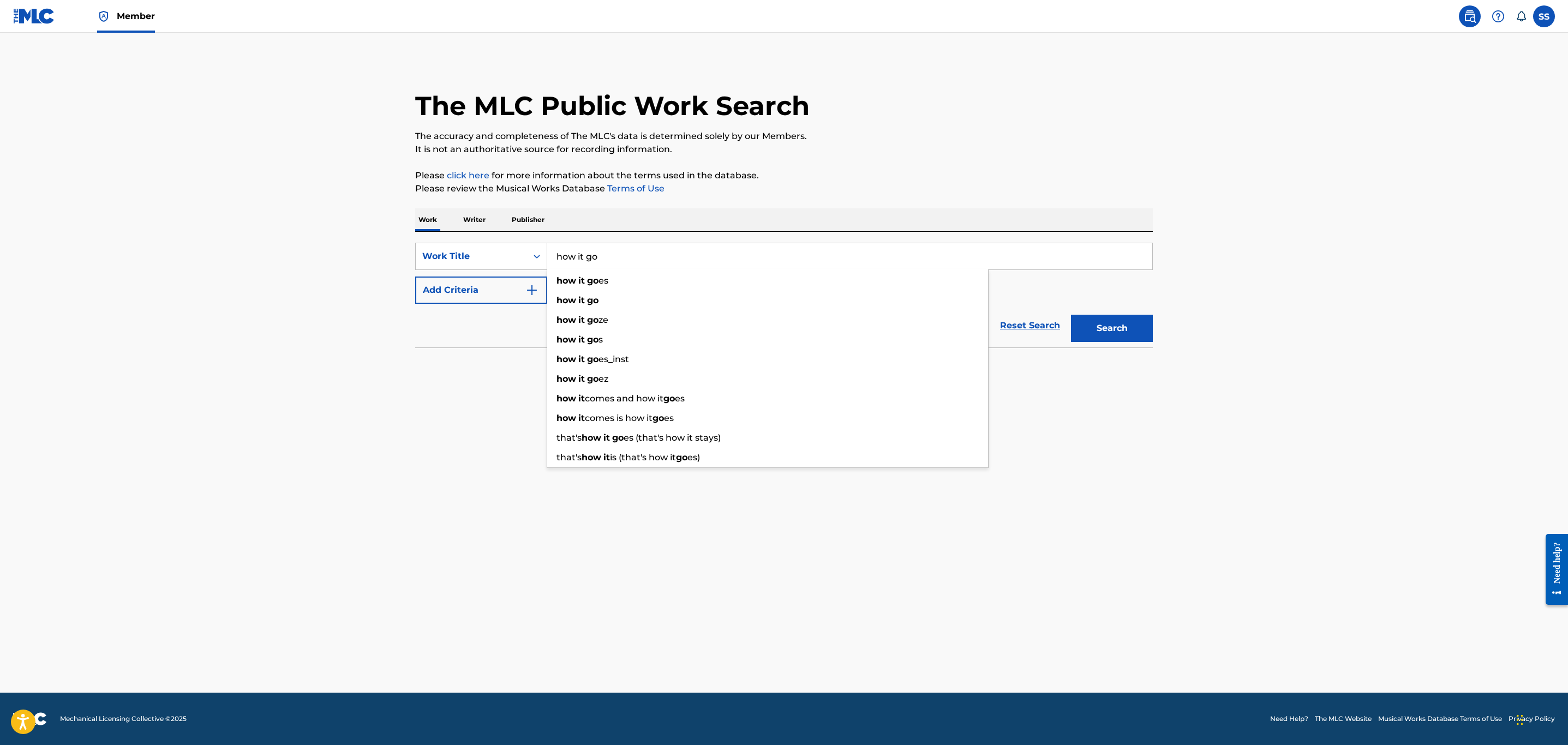
type input "how it go"
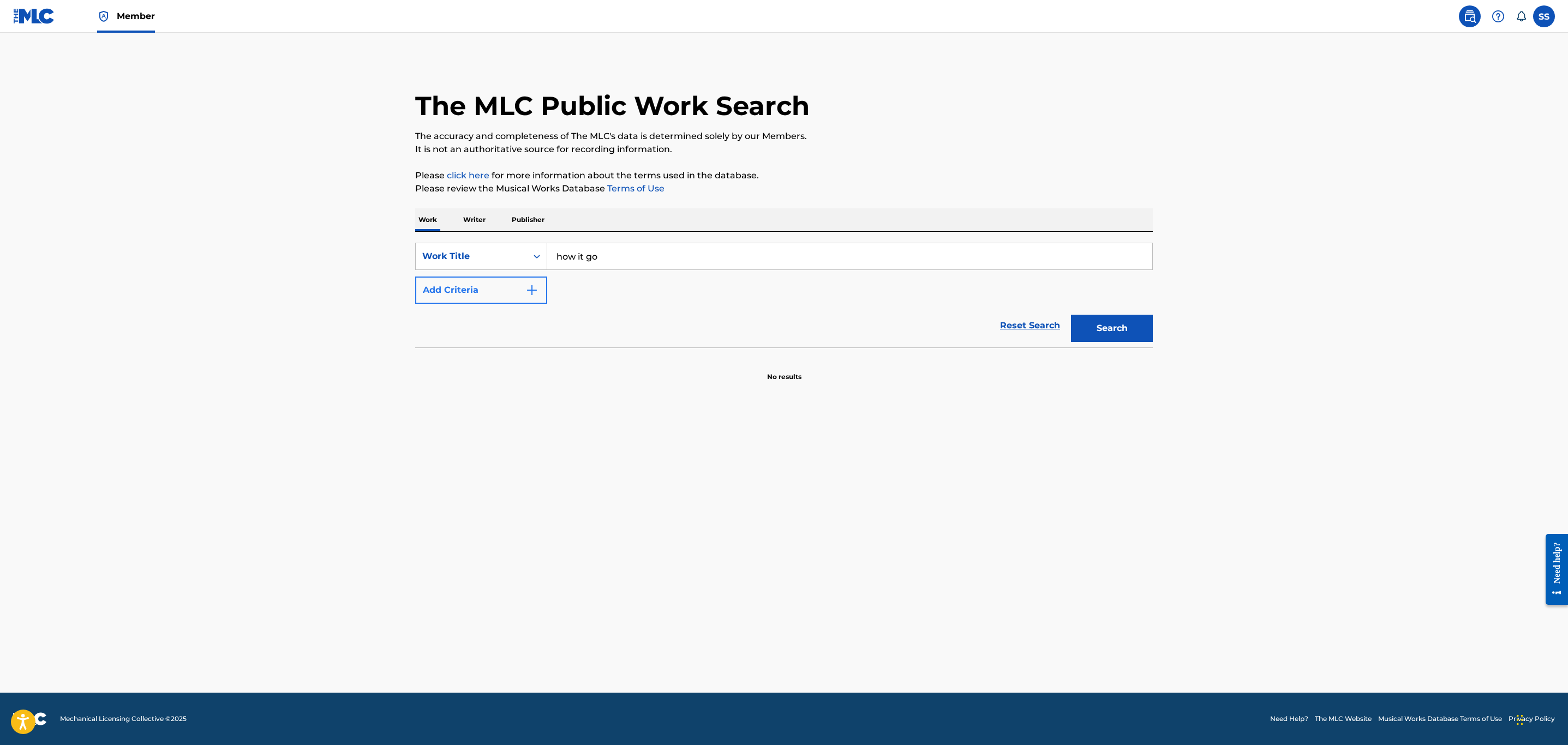
drag, startPoint x: 467, startPoint y: 274, endPoint x: 465, endPoint y: 280, distance: 6.3
click at [465, 280] on div "SearchWithCriteria2154065c-eb6c-4128-8e42-4966dcb995f6 Work Title how it go Add…" at bounding box center [784, 273] width 737 height 61
click at [465, 280] on button "Add Criteria" at bounding box center [481, 290] width 132 height 27
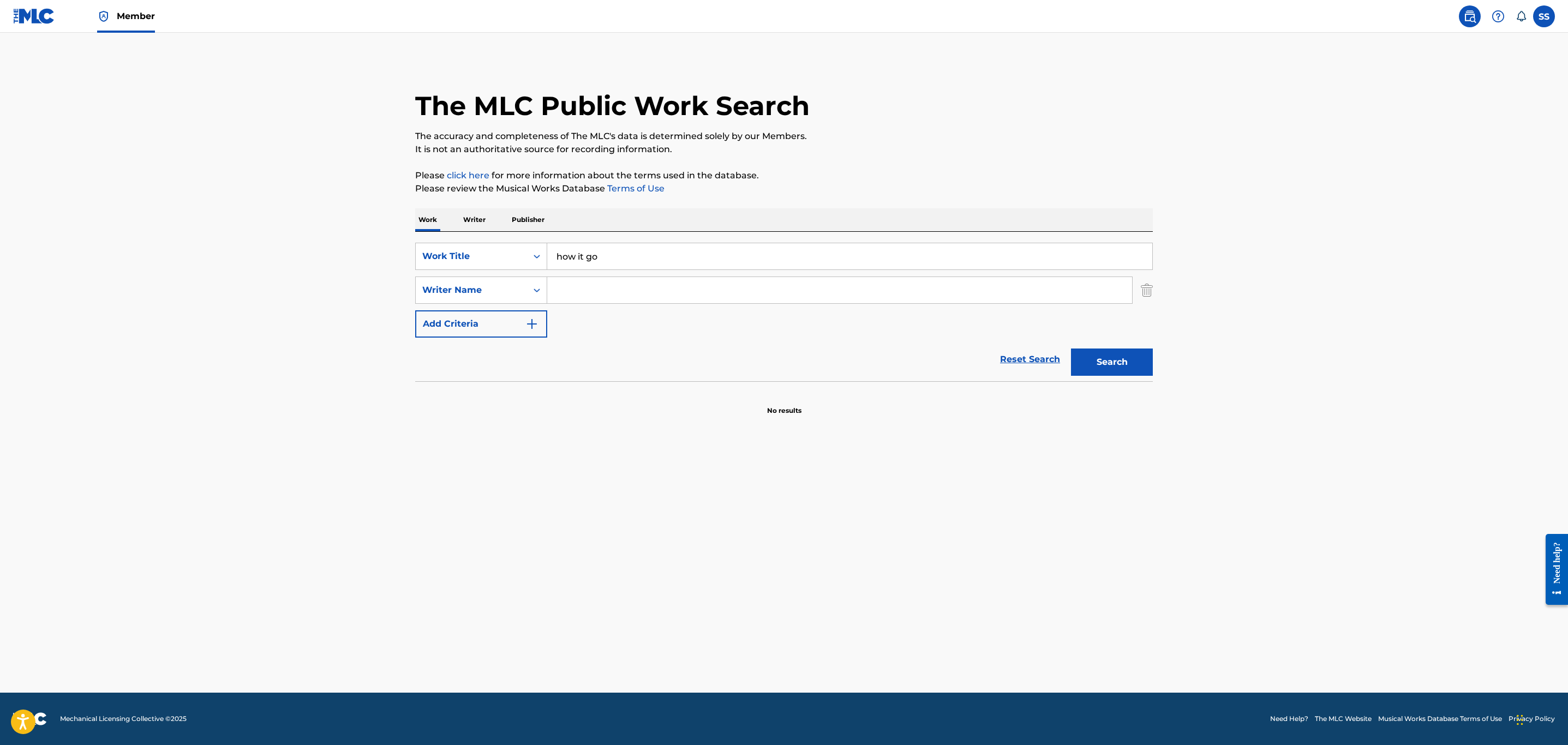
click at [556, 287] on input "Search Form" at bounding box center [839, 289] width 585 height 26
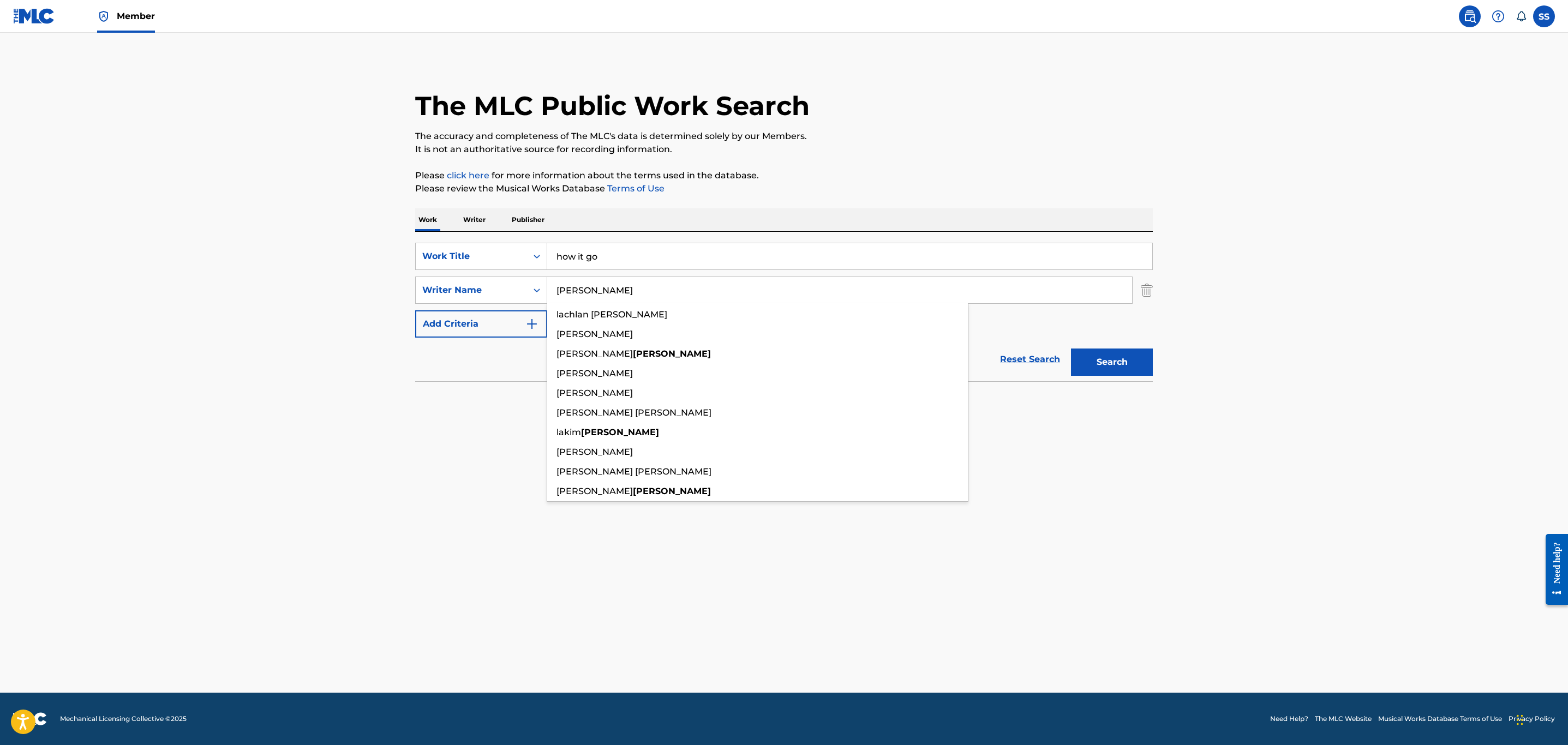
type input "[PERSON_NAME]"
click at [1071, 348] on button "Search" at bounding box center [1112, 362] width 82 height 27
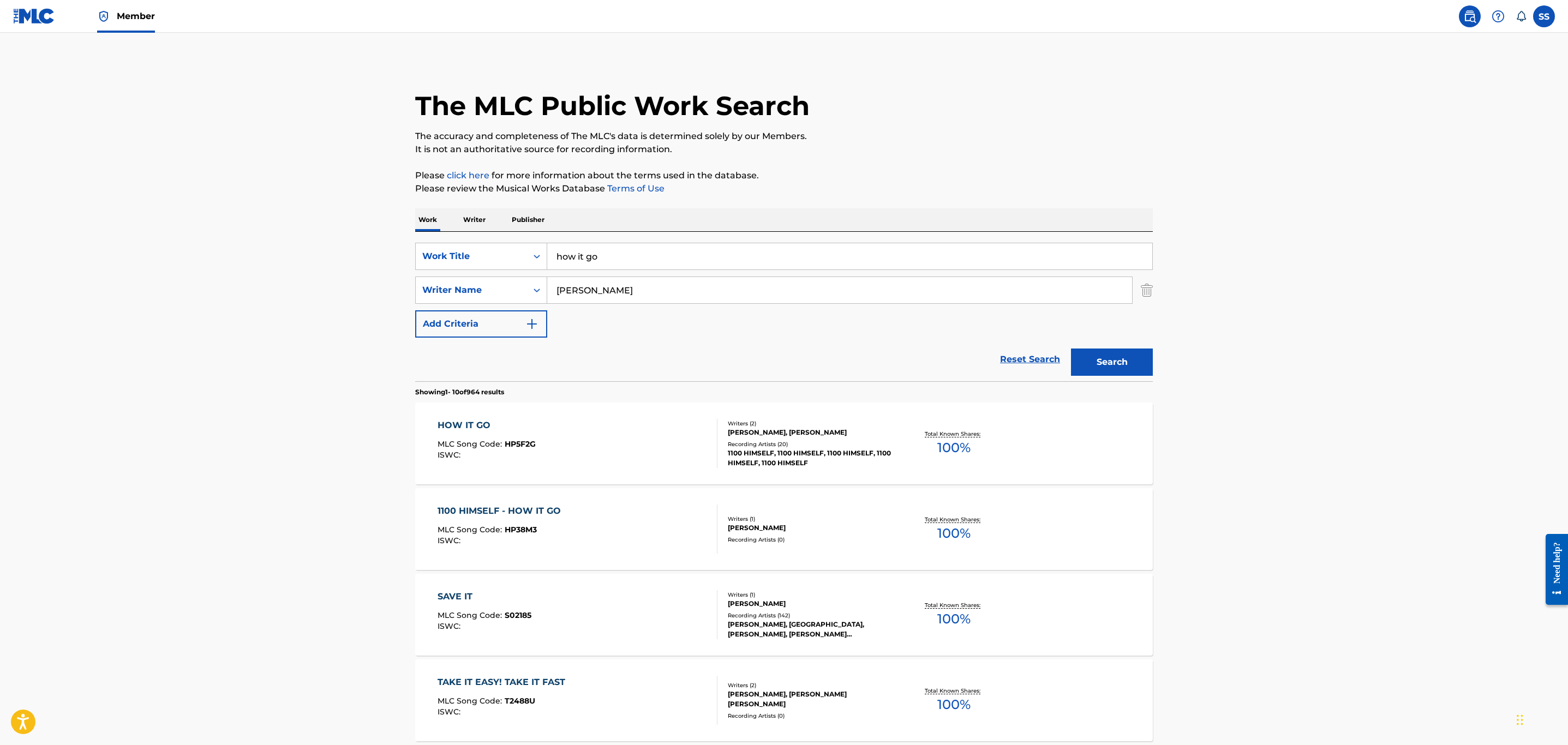
click at [277, 440] on main "The MLC Public Work Search The accuracy and completeness of The MLC's data is d…" at bounding box center [784, 675] width 1568 height 1284
click at [649, 442] on div "HOW IT GO MLC Song Code : HP5F2G ISWC :" at bounding box center [578, 443] width 280 height 49
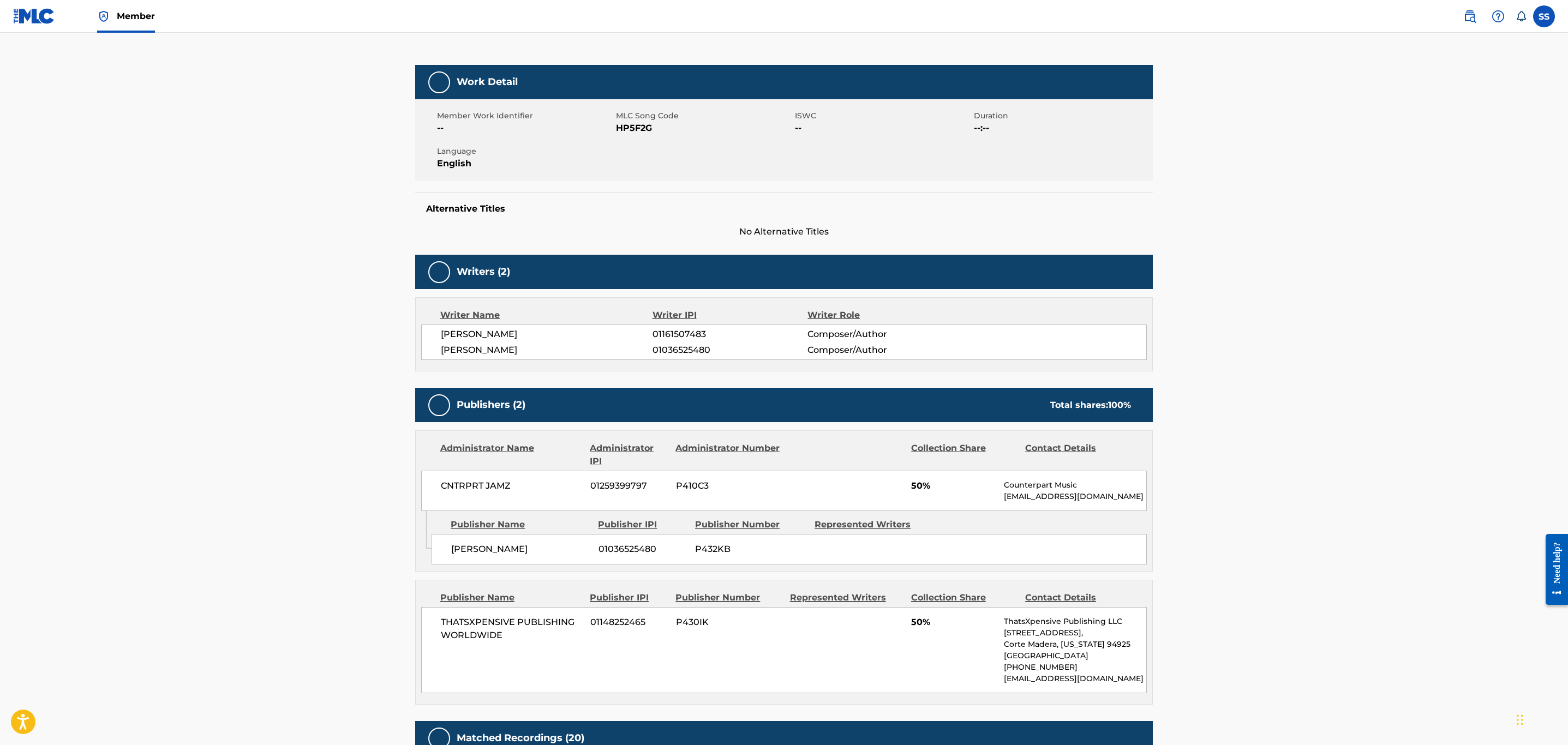
scroll to position [130, 0]
